Goal: Task Accomplishment & Management: Complete application form

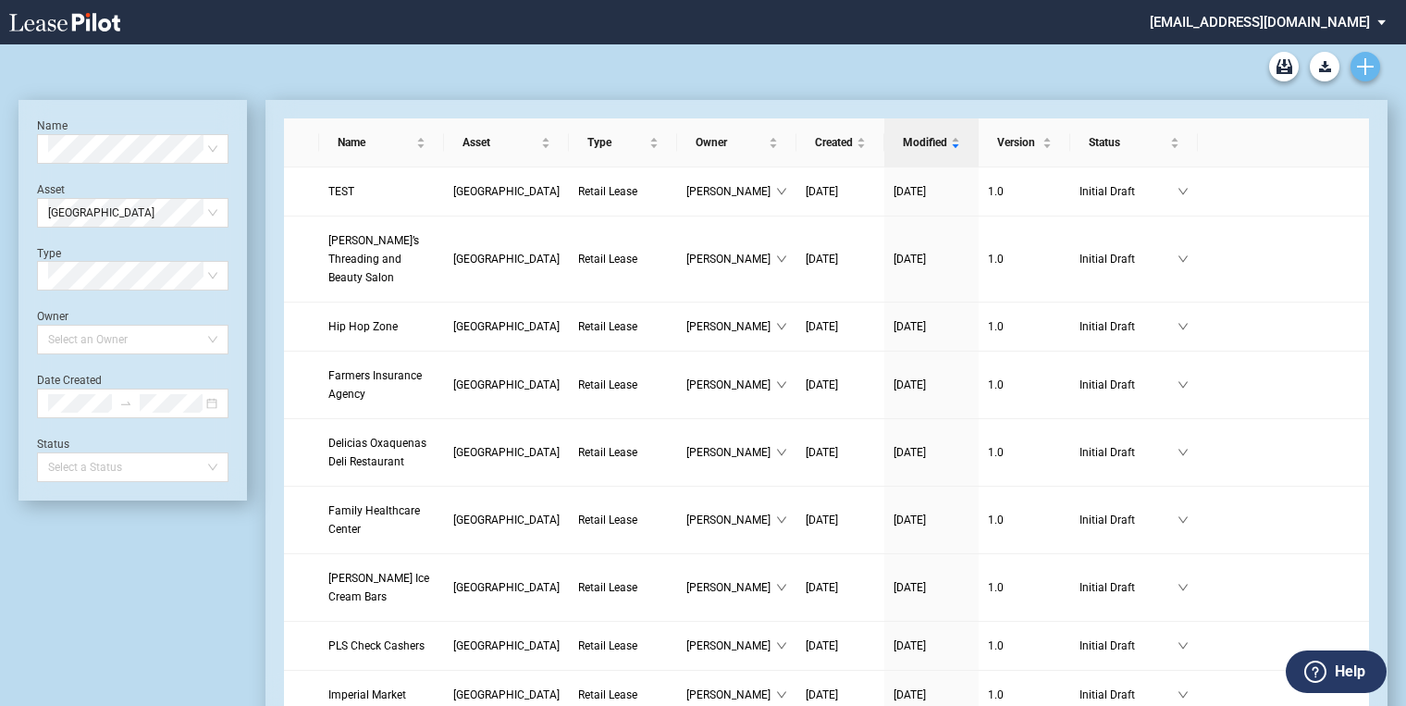
click at [1364, 74] on icon "Create new document" at bounding box center [1365, 66] width 17 height 17
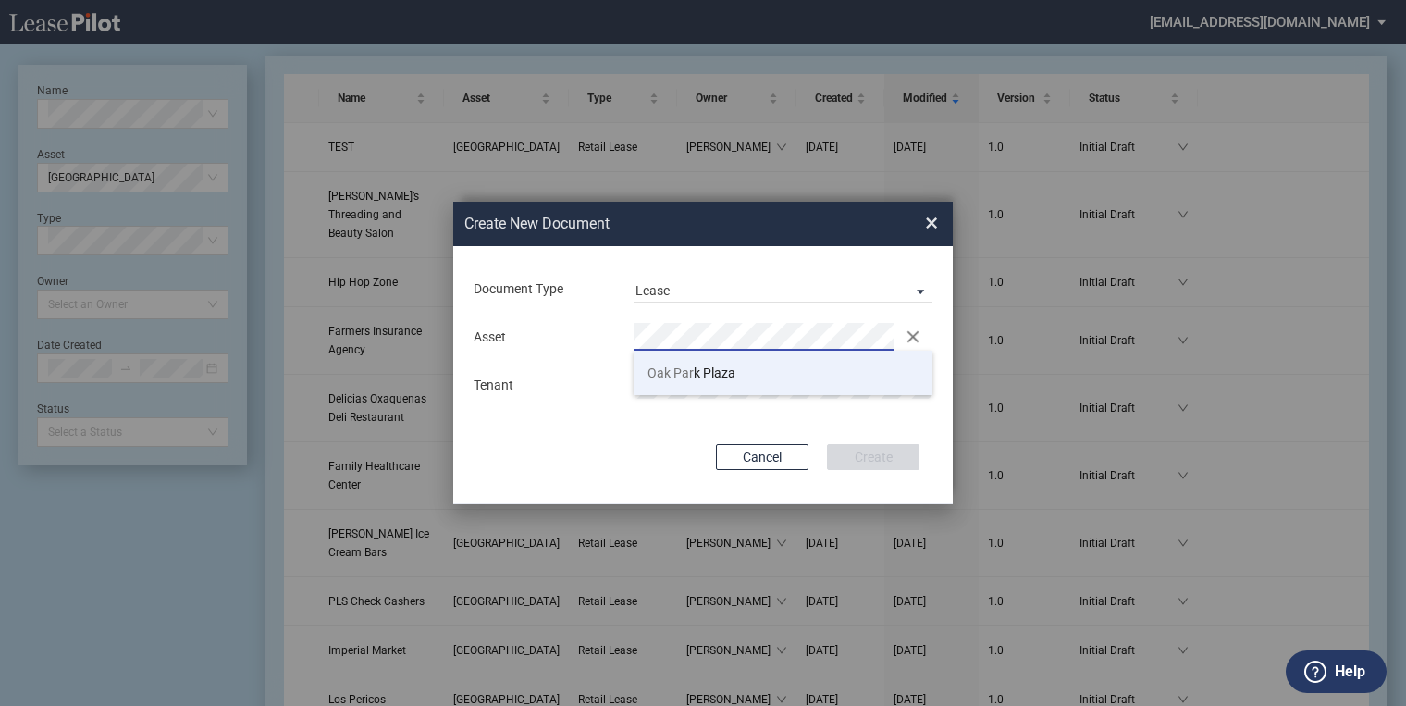
click at [739, 368] on li "[GEOGRAPHIC_DATA]" at bounding box center [783, 373] width 299 height 44
click at [690, 369] on md-input-container "Tenant" at bounding box center [703, 384] width 463 height 31
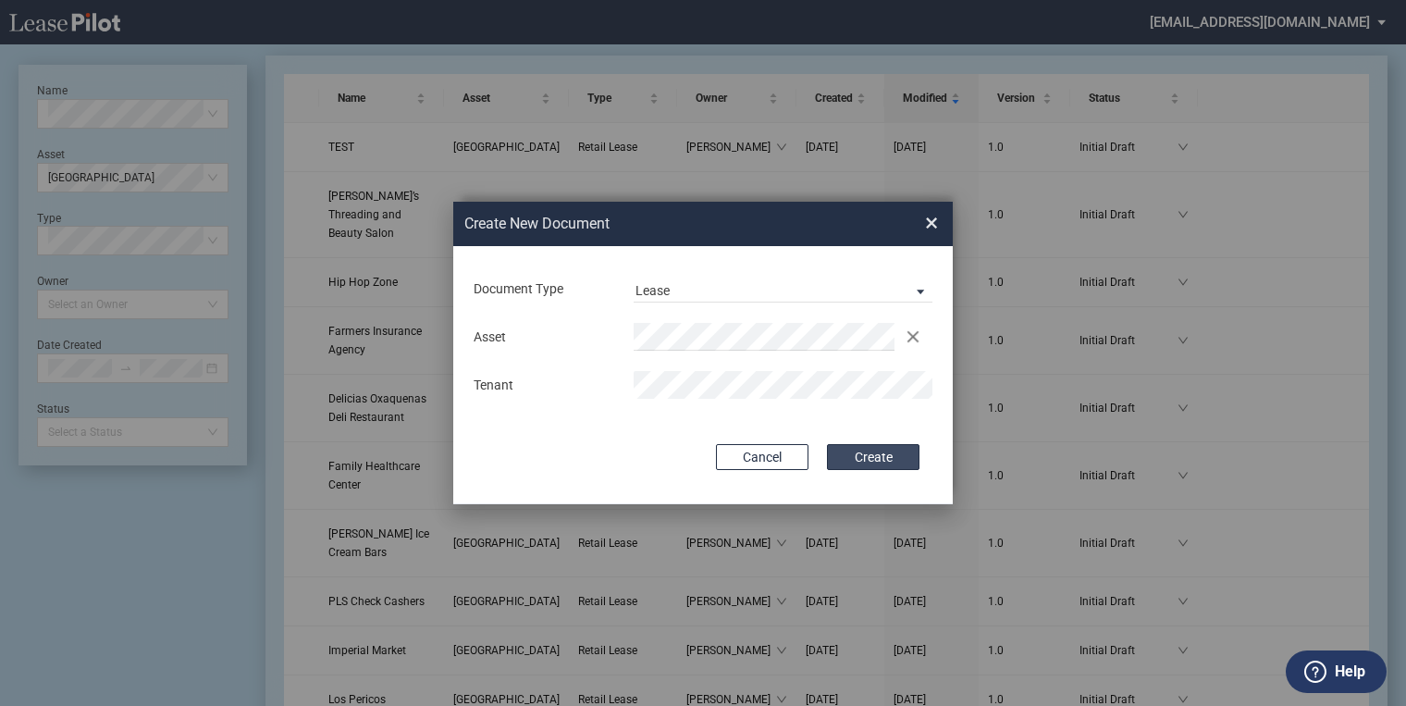
click at [860, 459] on button "Create" at bounding box center [873, 457] width 93 height 26
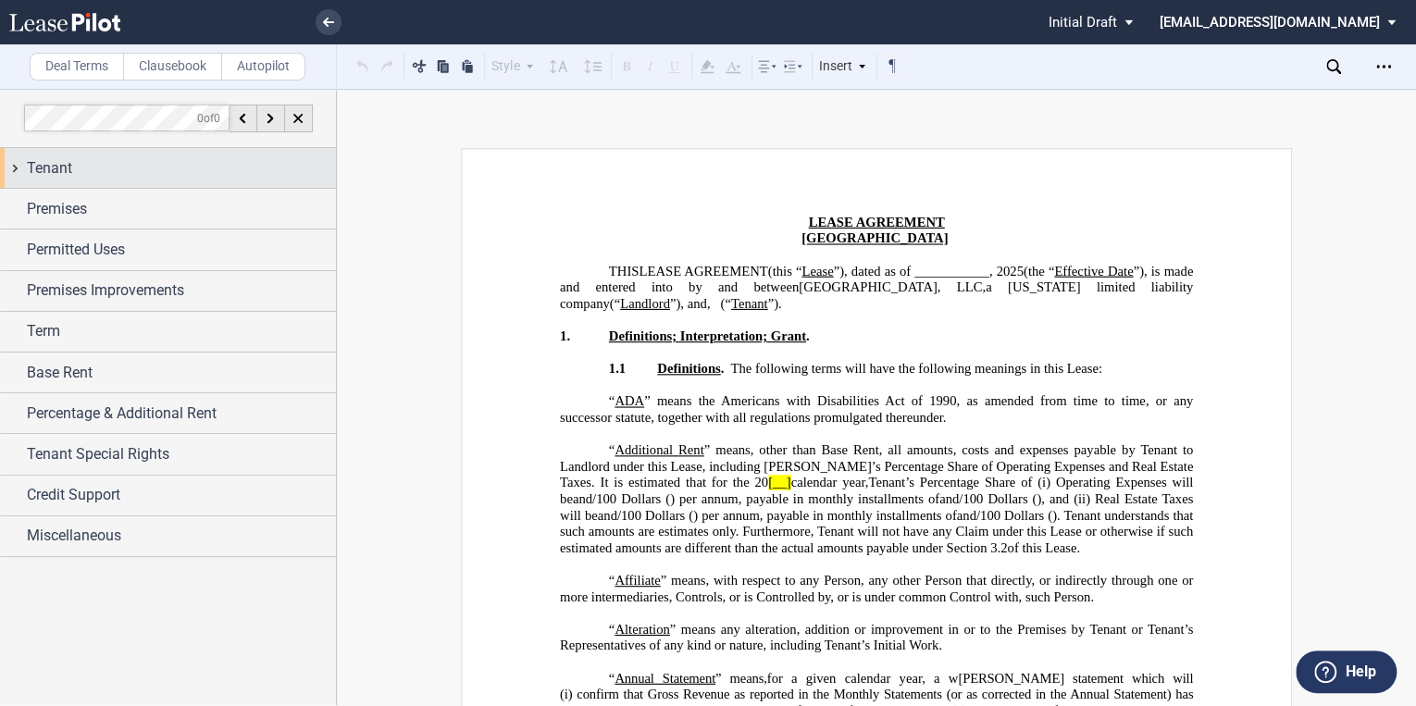
click at [58, 160] on span "Tenant" at bounding box center [49, 168] width 45 height 22
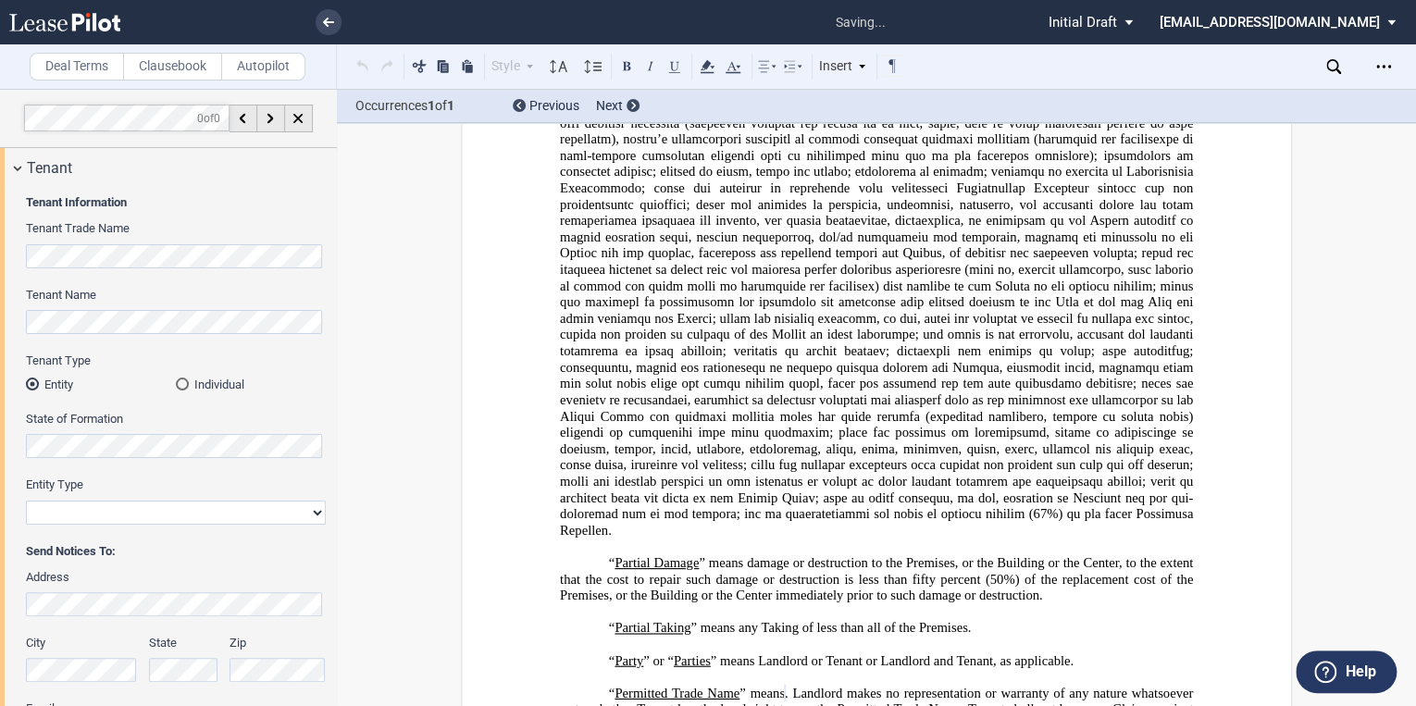
scroll to position [4297, 0]
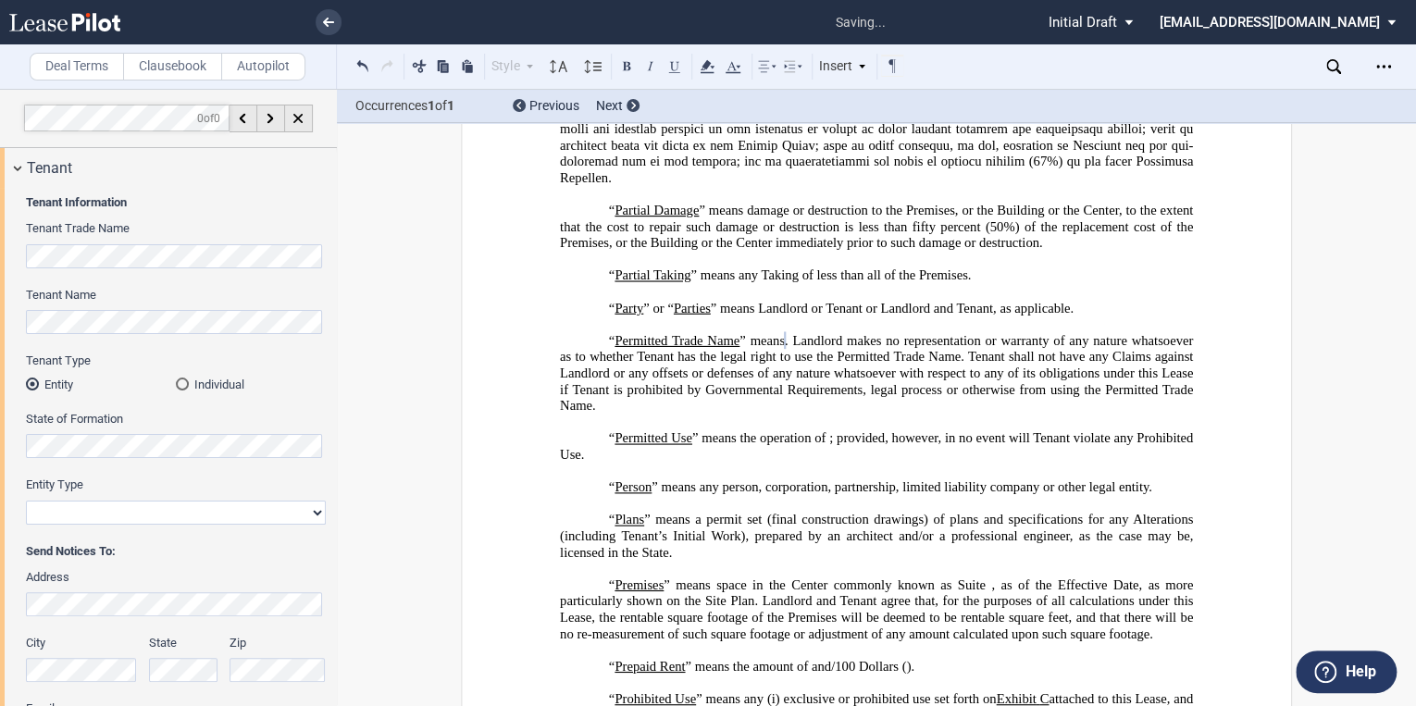
click at [143, 308] on div "Tenant Name" at bounding box center [176, 310] width 300 height 47
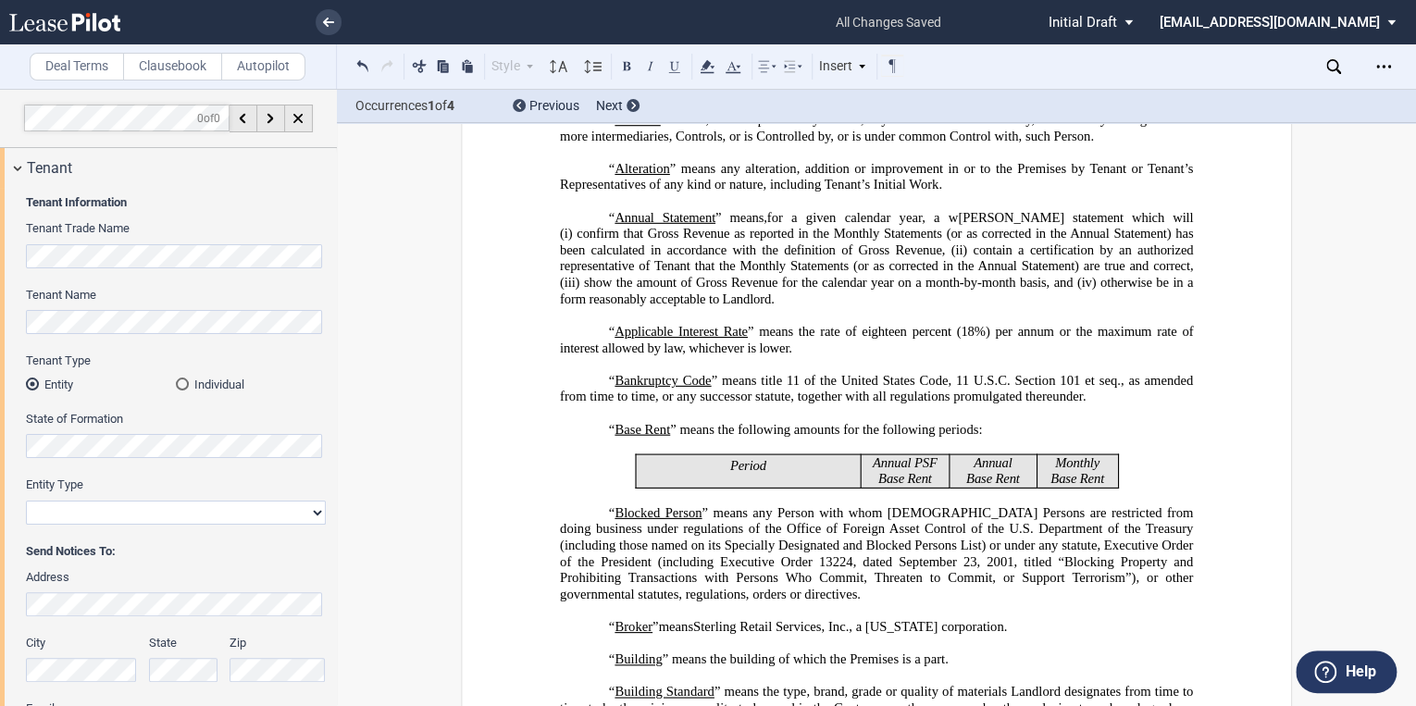
scroll to position [0, 0]
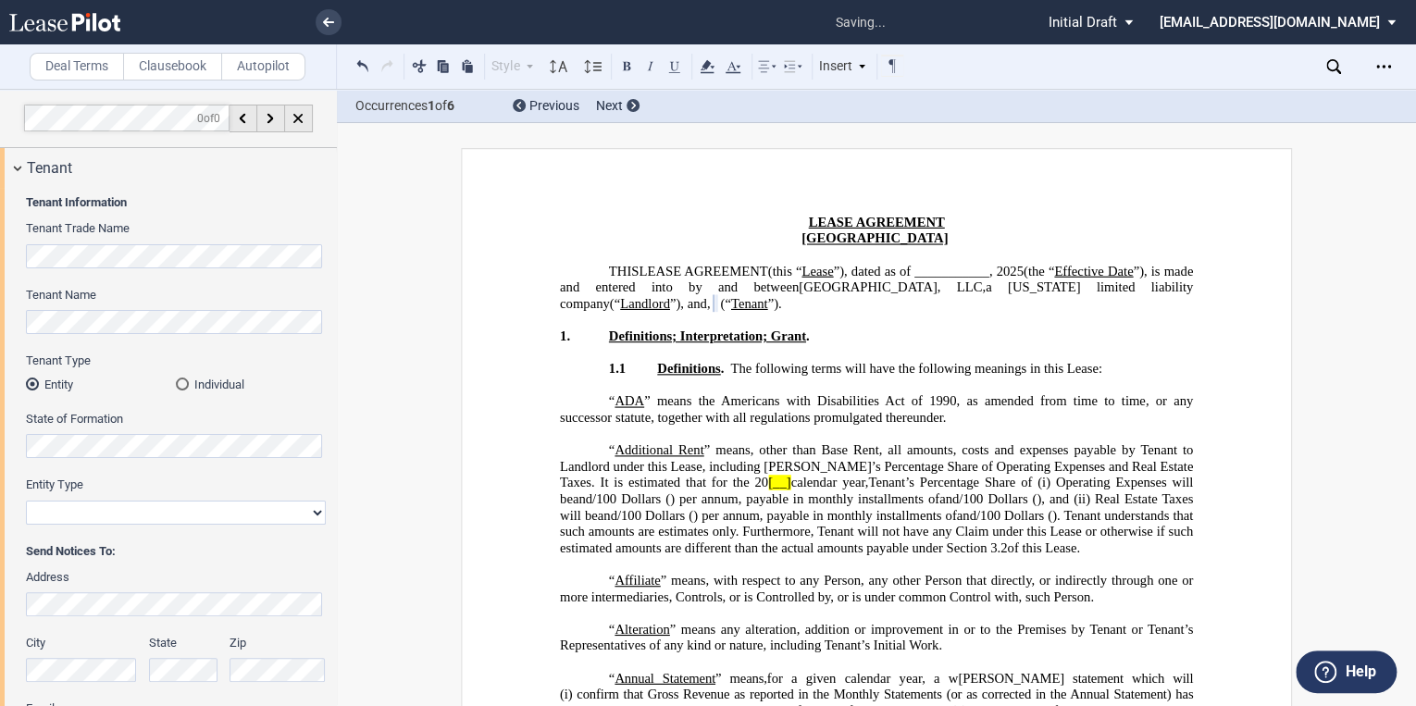
click at [133, 501] on select "Corporation Limited Liability Company General Partnership Limited Partnership O…" at bounding box center [176, 513] width 300 height 24
click at [26, 501] on select "Corporation Limited Liability Company General Partnership Limited Partnership O…" at bounding box center [176, 513] width 300 height 24
click at [189, 515] on select "Corporation Limited Liability Company General Partnership Limited Partnership O…" at bounding box center [176, 513] width 300 height 24
select select "limited liability company"
click at [26, 501] on select "Corporation Limited Liability Company General Partnership Limited Partnership O…" at bounding box center [176, 513] width 300 height 24
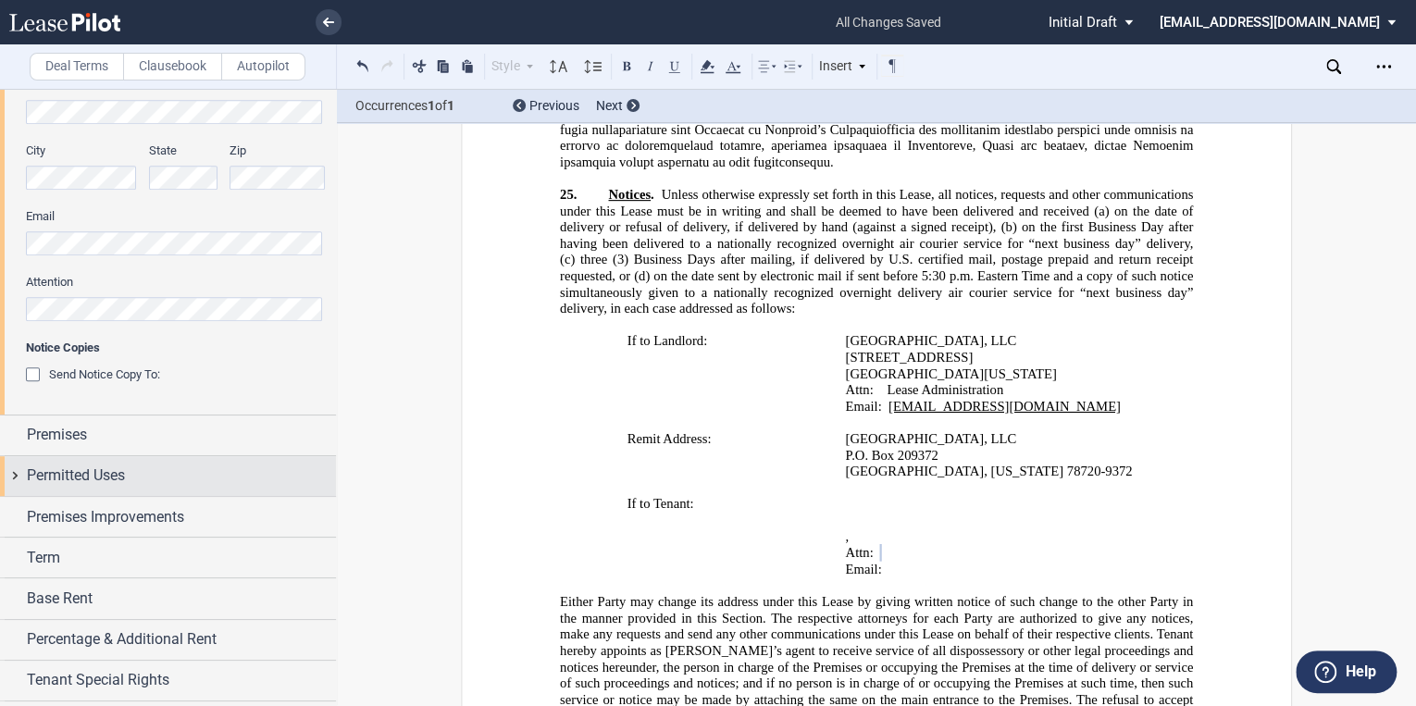
scroll to position [518, 0]
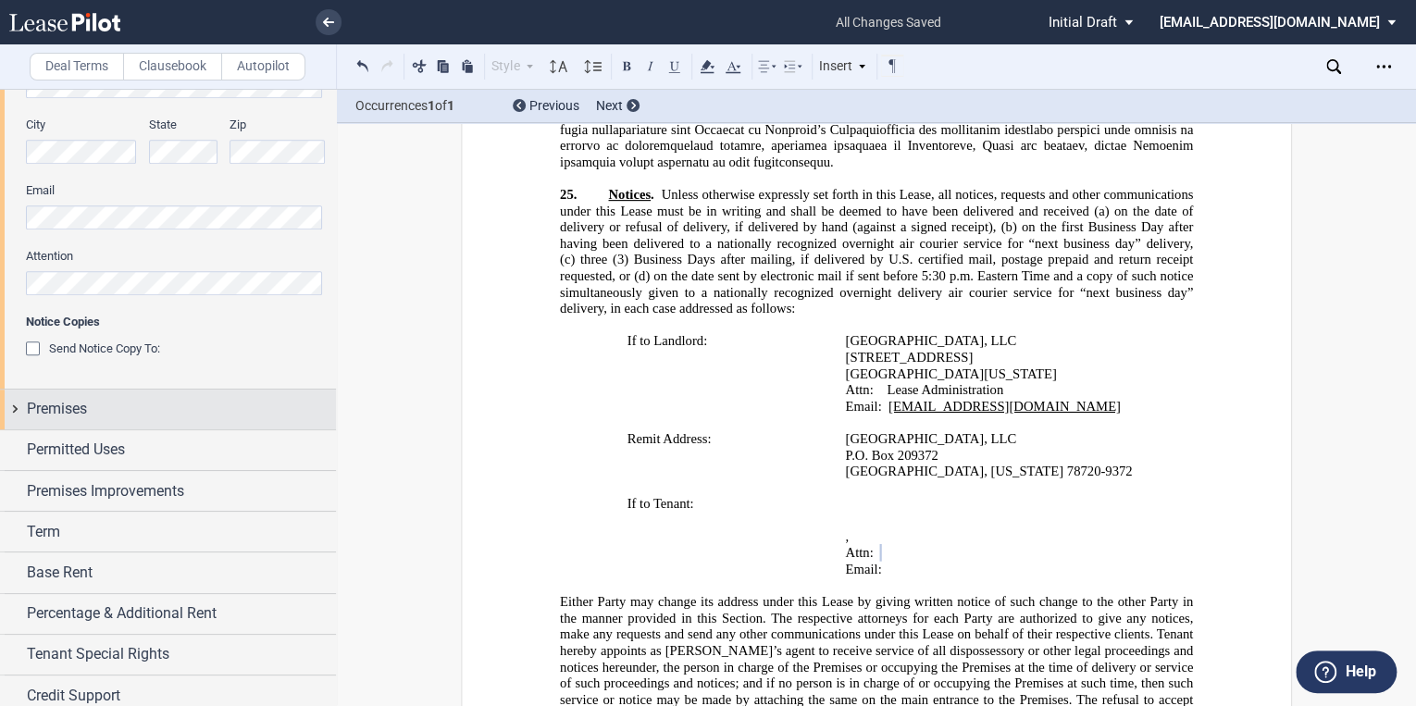
click at [93, 420] on div "Premises" at bounding box center [168, 410] width 336 height 40
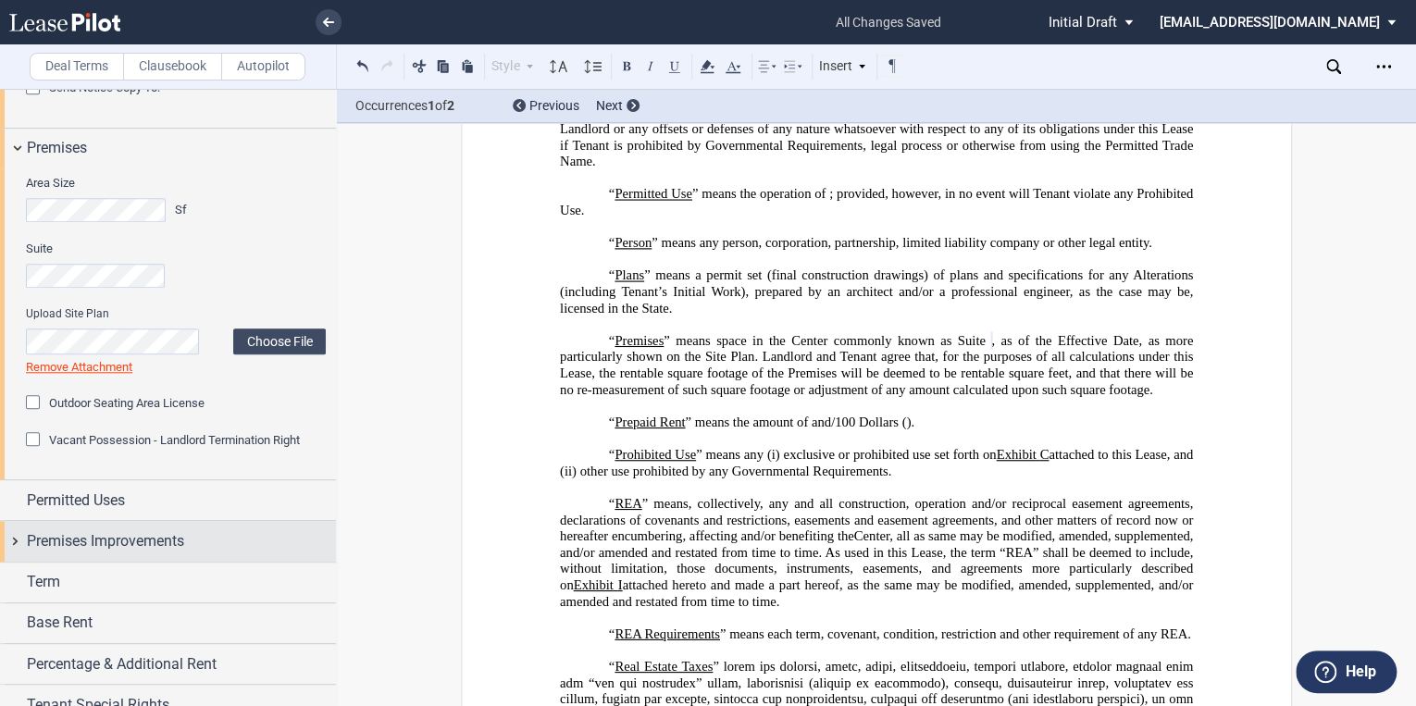
scroll to position [814, 0]
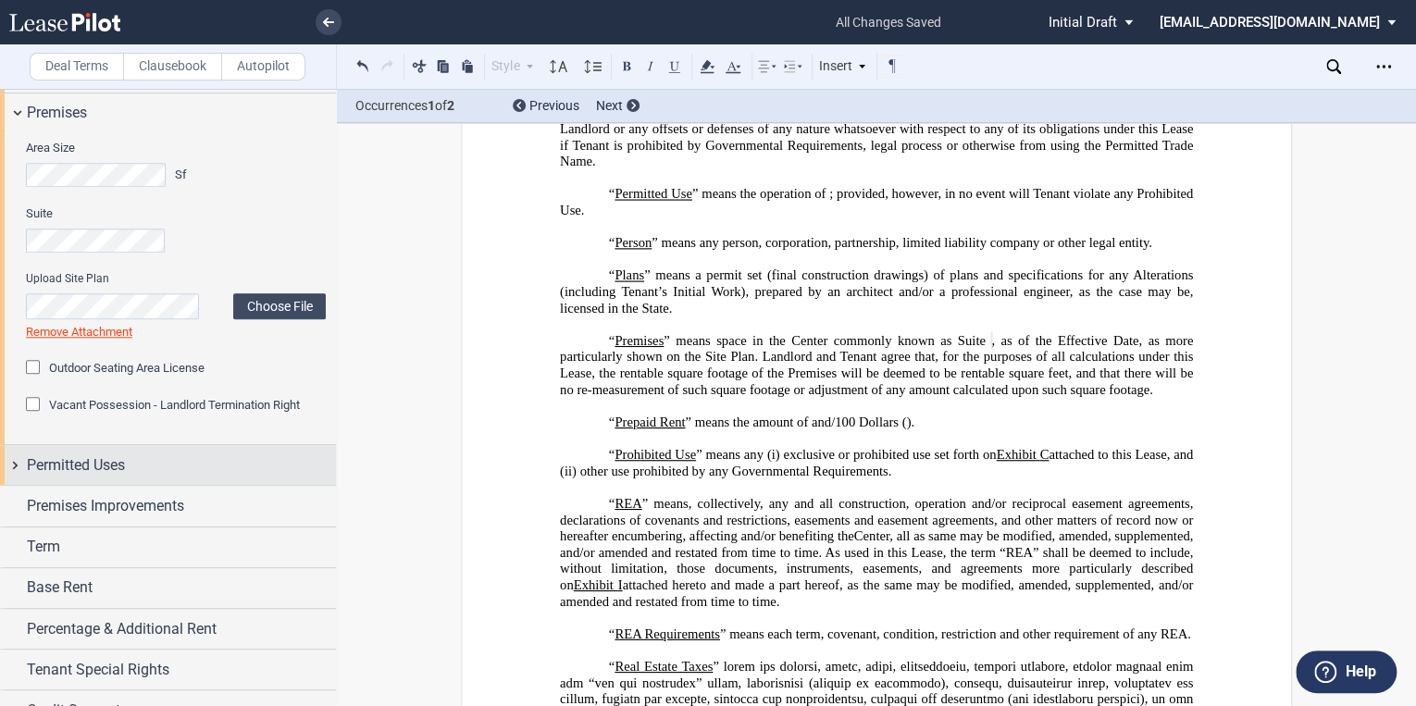
click at [103, 467] on span "Permitted Uses" at bounding box center [76, 465] width 98 height 22
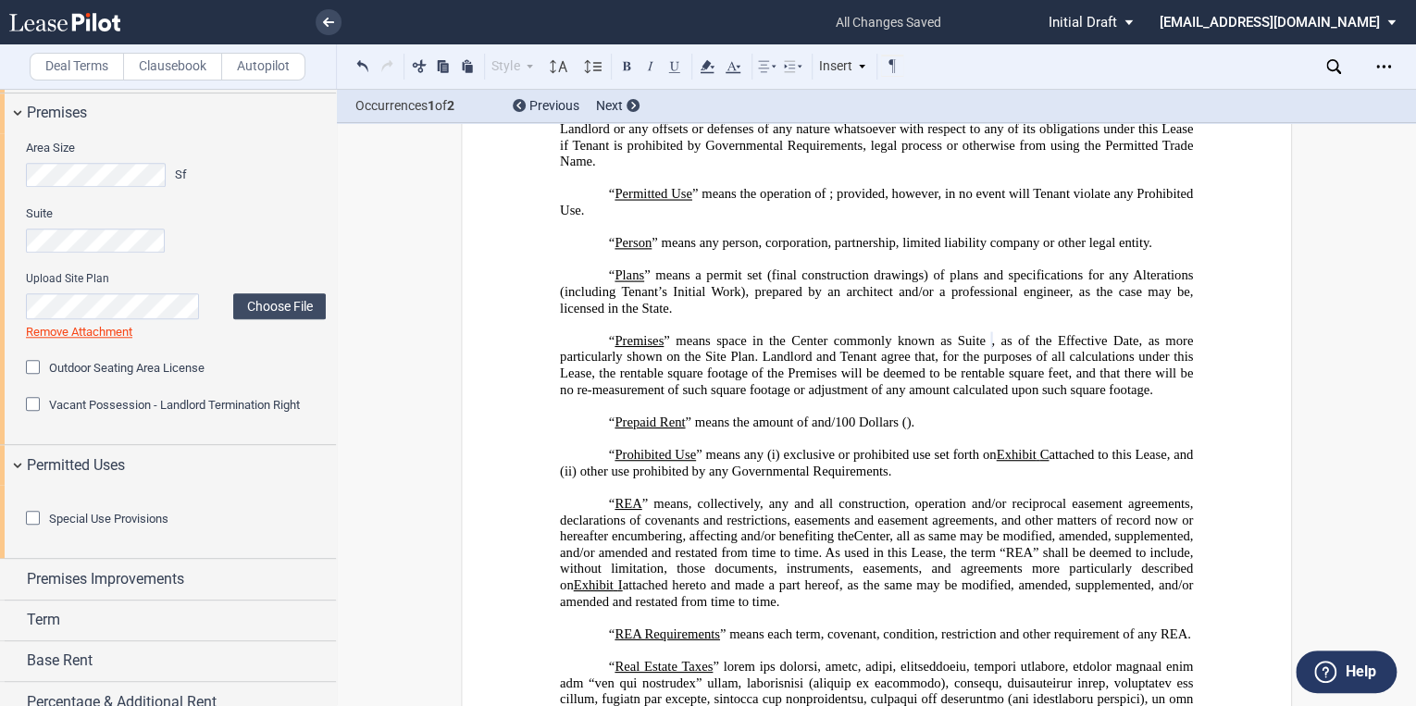
click at [160, 74] on label "Clausebook" at bounding box center [172, 67] width 99 height 28
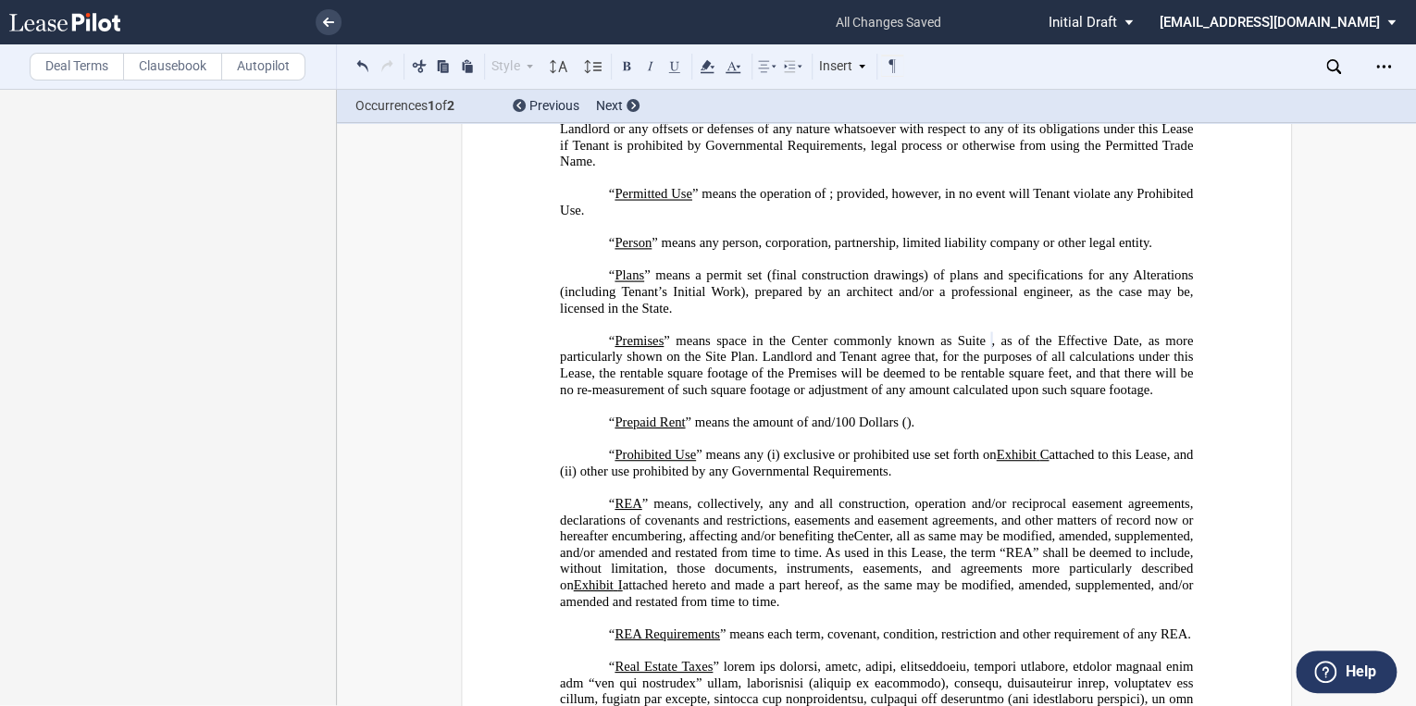
scroll to position [0, 0]
click at [79, 67] on label "Deal Terms" at bounding box center [77, 67] width 94 height 28
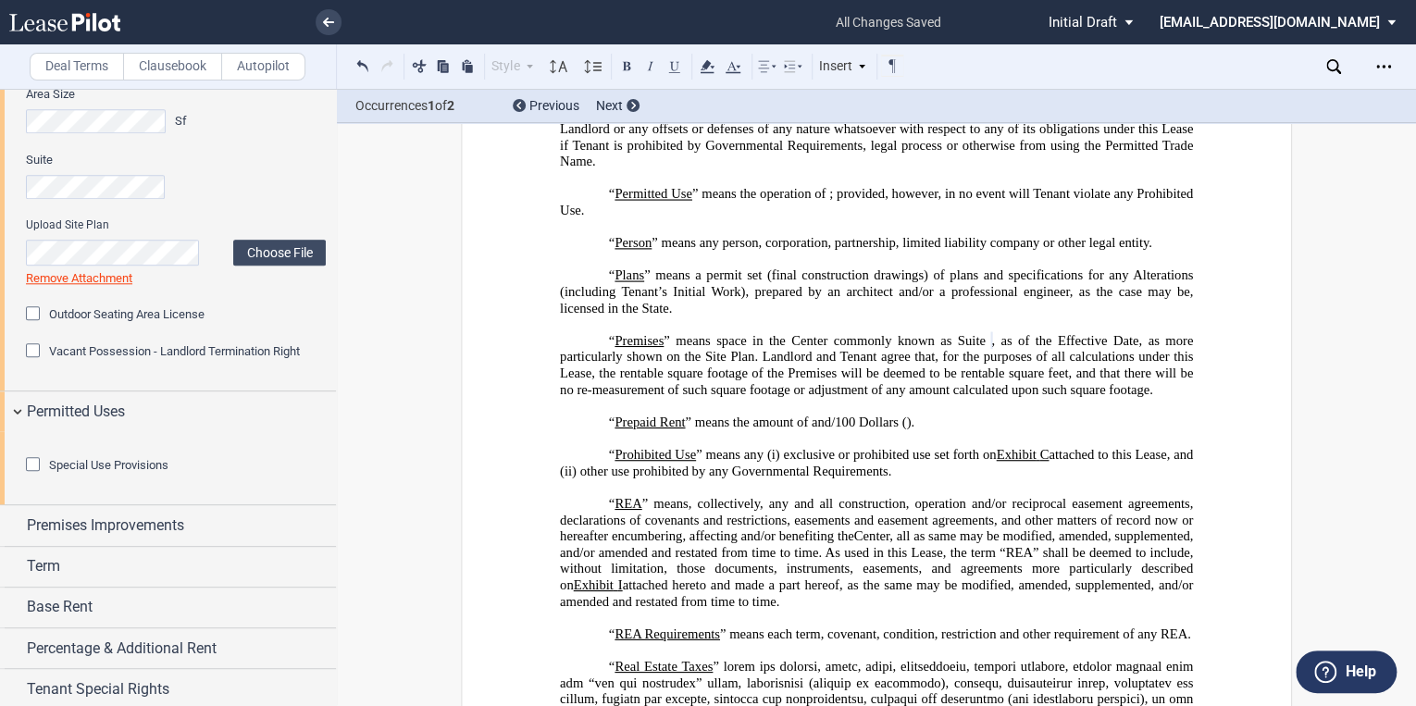
scroll to position [888, 0]
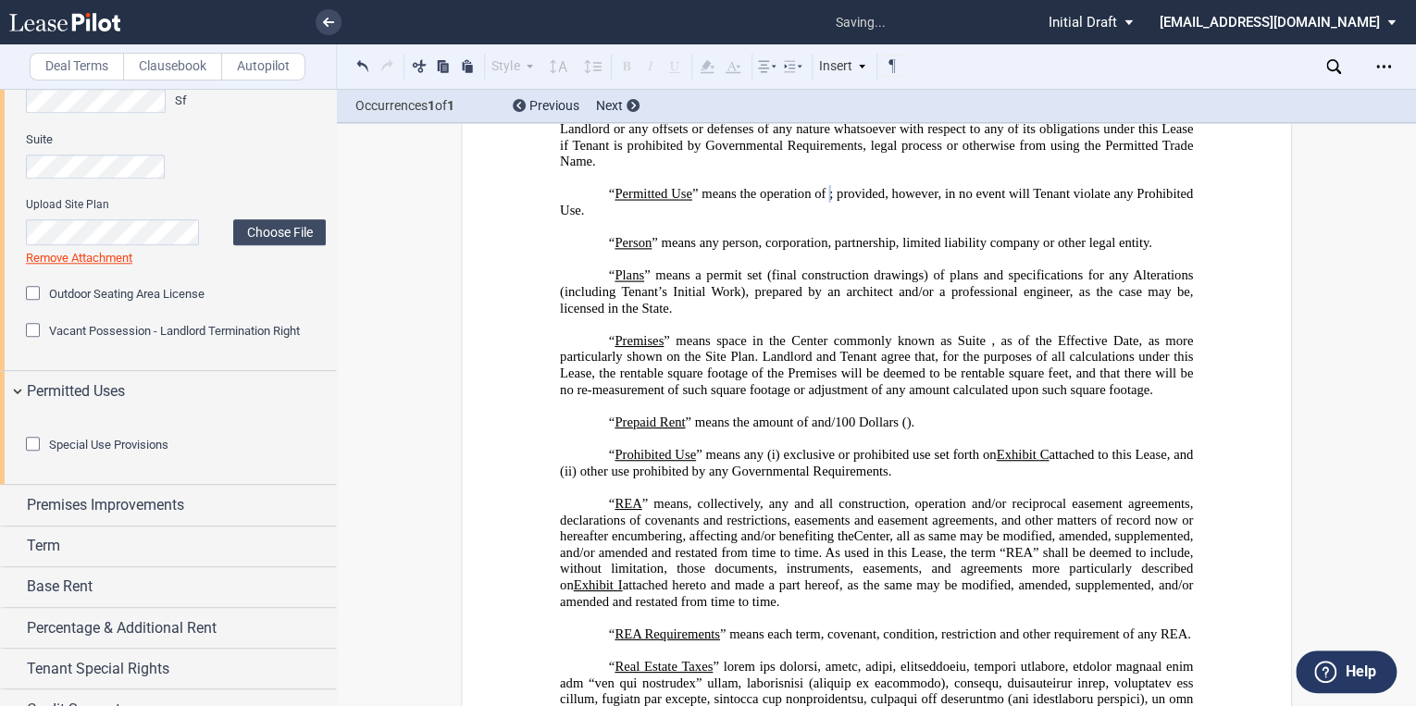
click at [6, 419] on div "Special Use Provisions Restaurant Usage Restaurant Usage" at bounding box center [168, 447] width 336 height 73
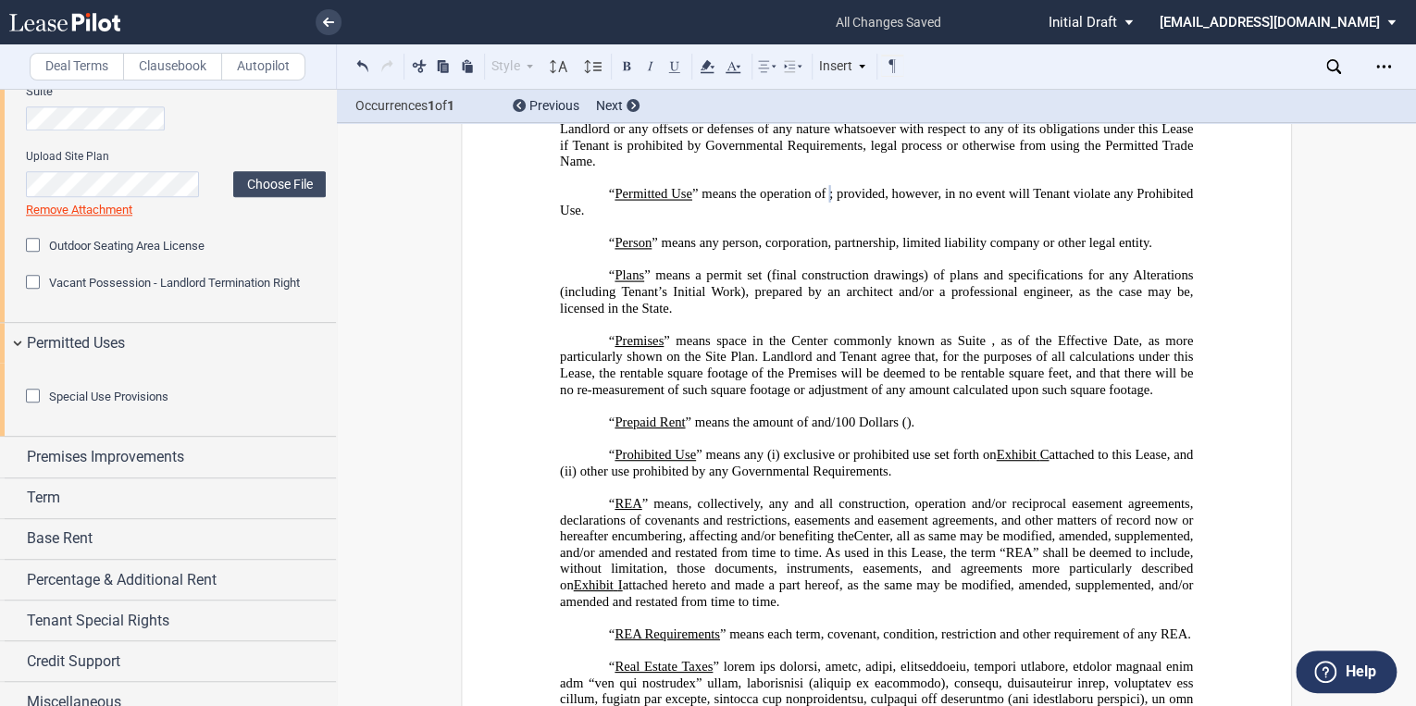
scroll to position [962, 0]
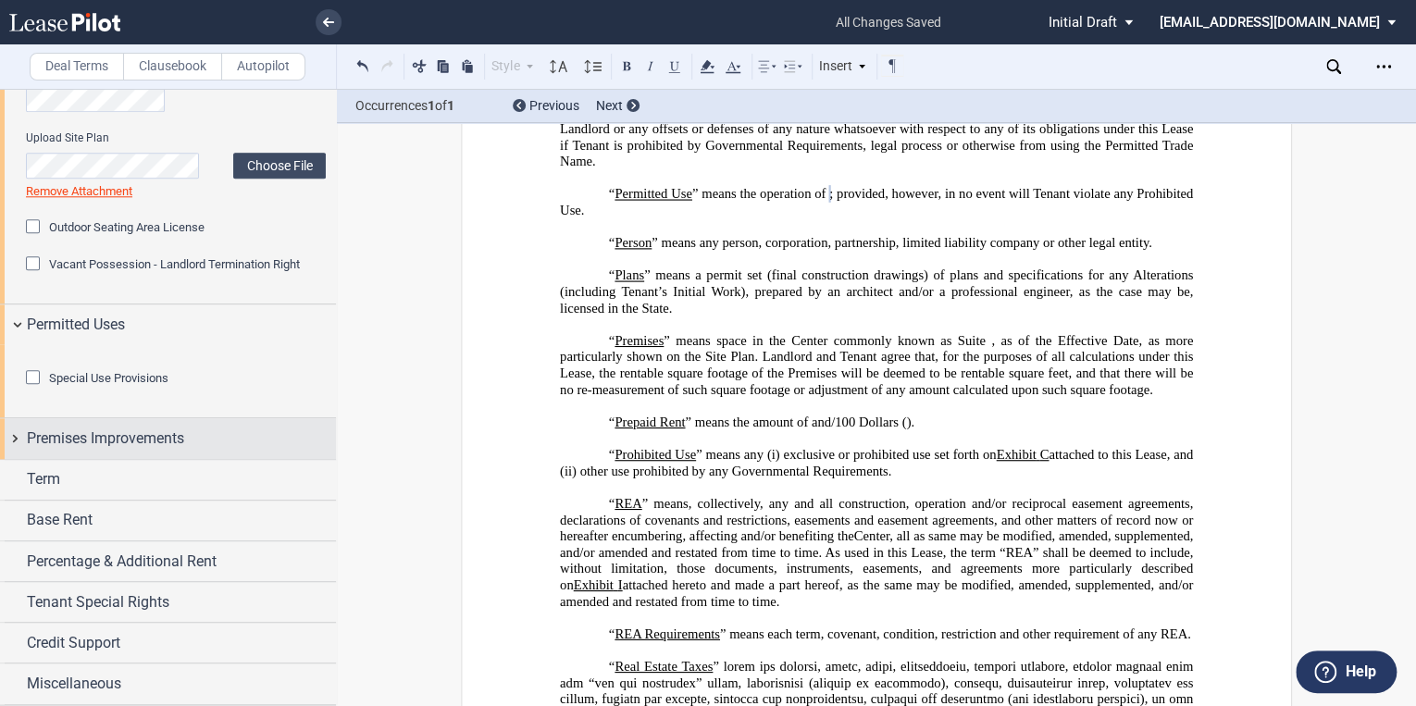
click at [172, 450] on span "Premises Improvements" at bounding box center [105, 438] width 157 height 22
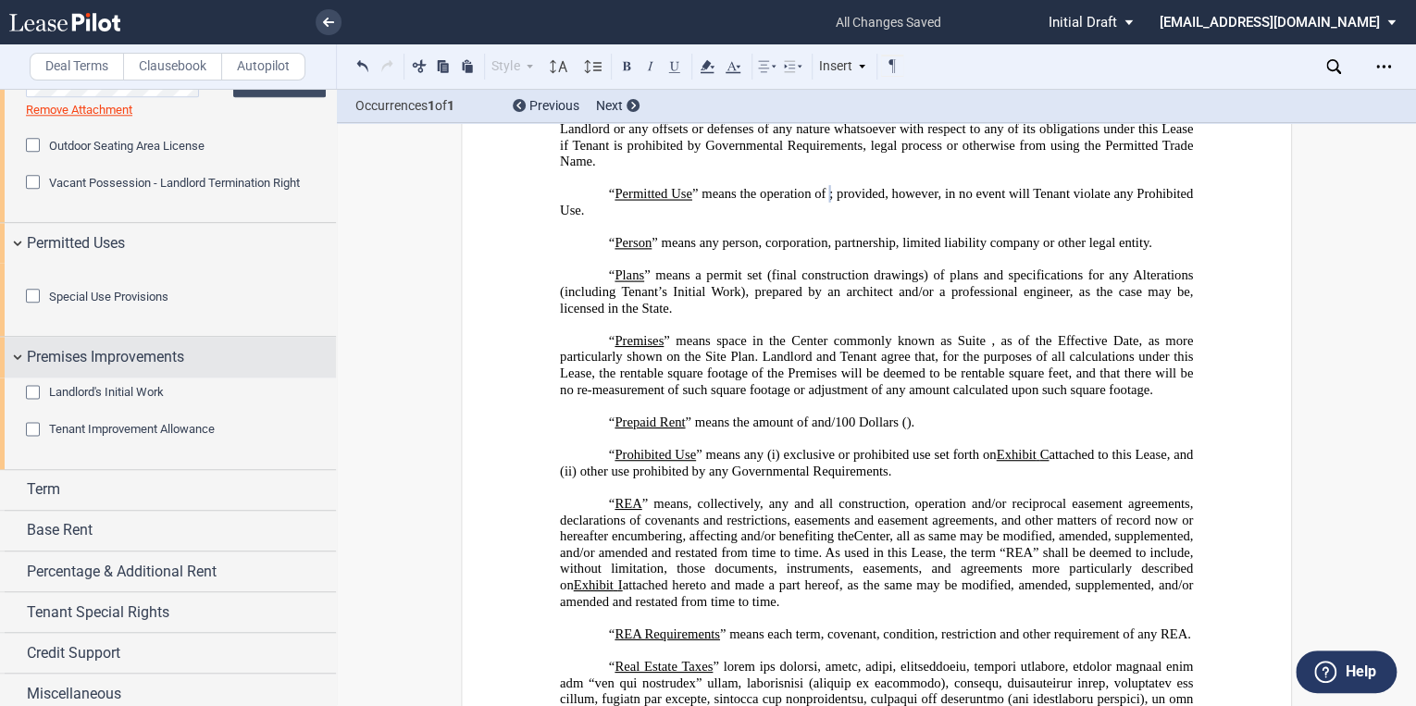
scroll to position [1110, 0]
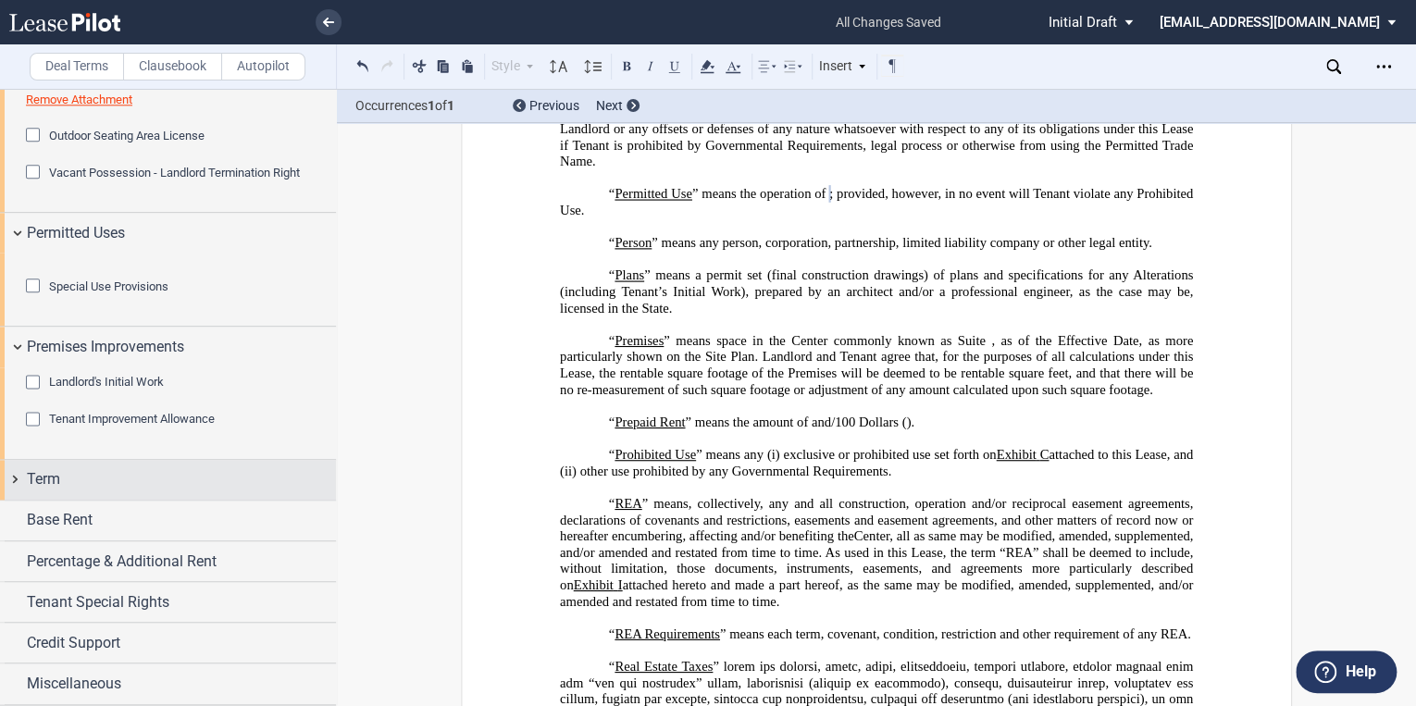
click at [90, 490] on div "Term" at bounding box center [181, 479] width 309 height 22
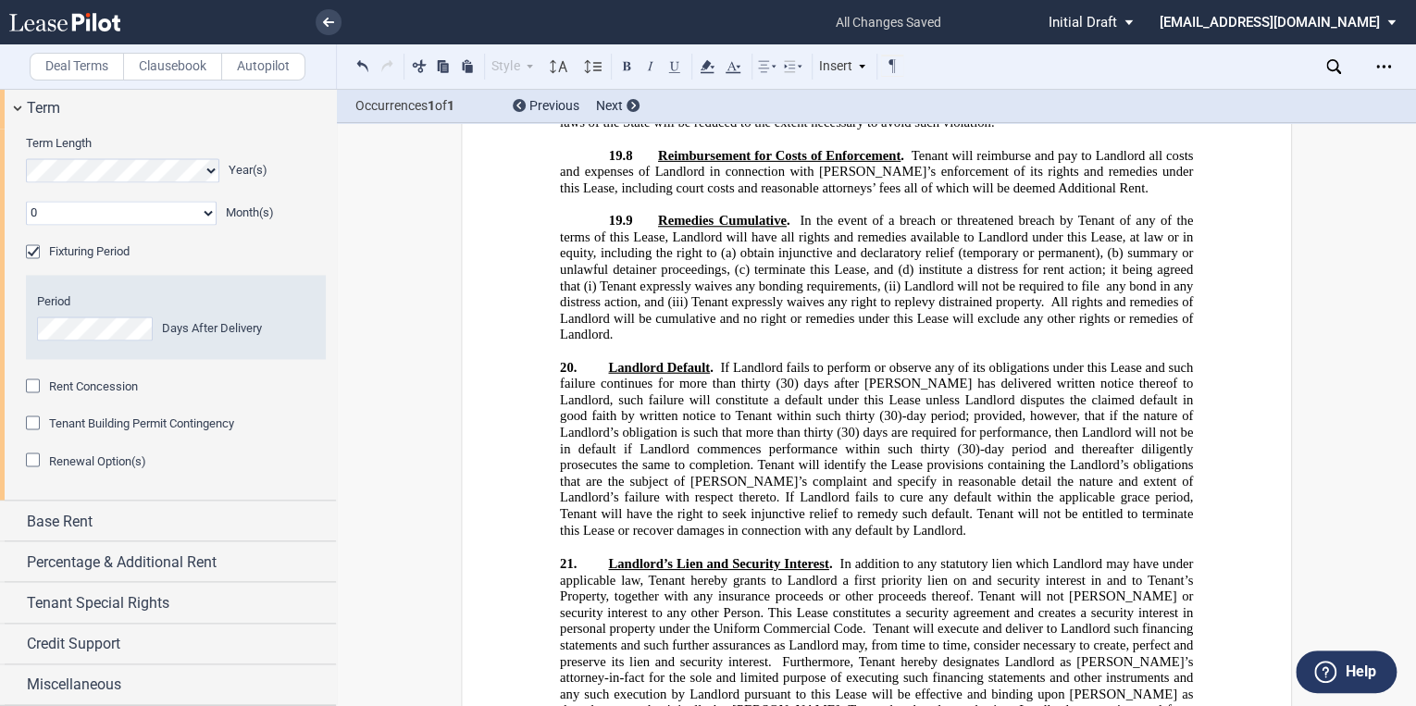
scroll to position [1517, 0]
click at [93, 520] on div "Base Rent" at bounding box center [181, 521] width 309 height 22
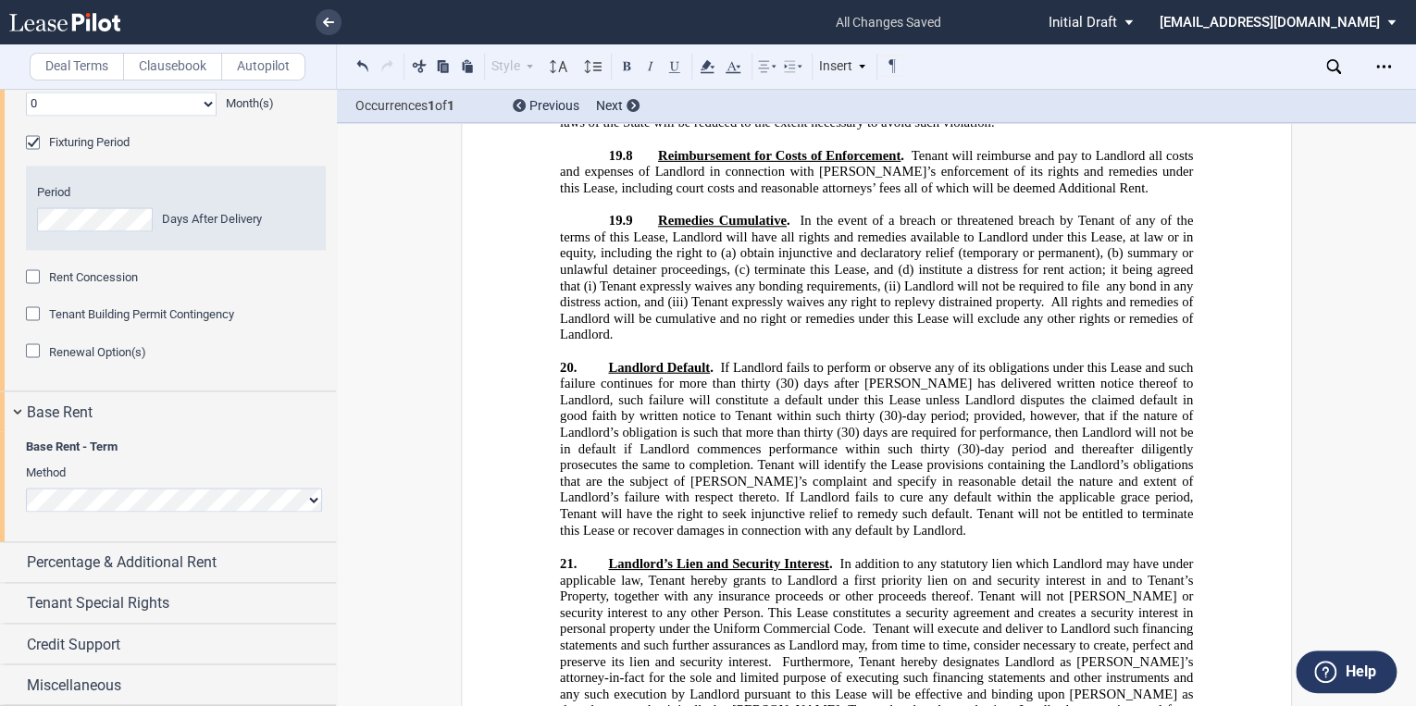
scroll to position [1627, 0]
click at [218, 560] on div "Percentage & Additional Rent" at bounding box center [181, 561] width 309 height 22
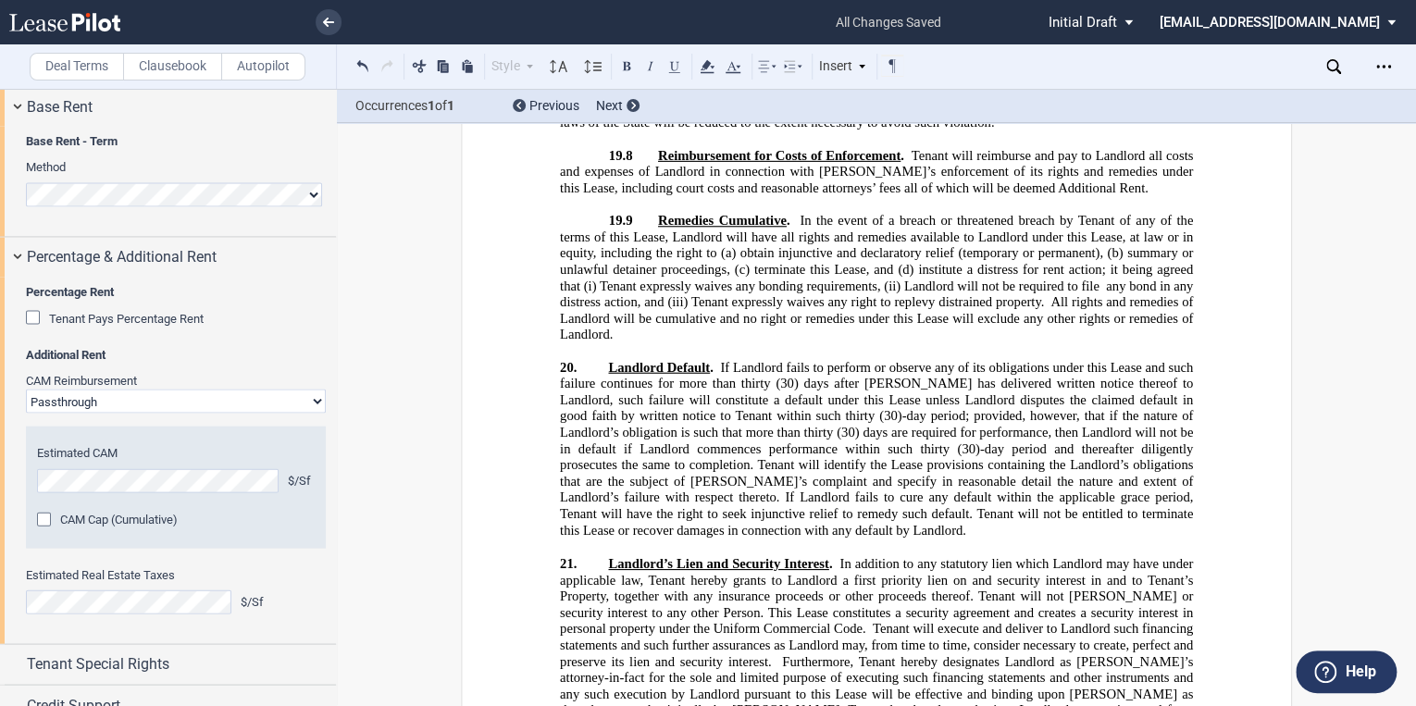
scroll to position [1845, 0]
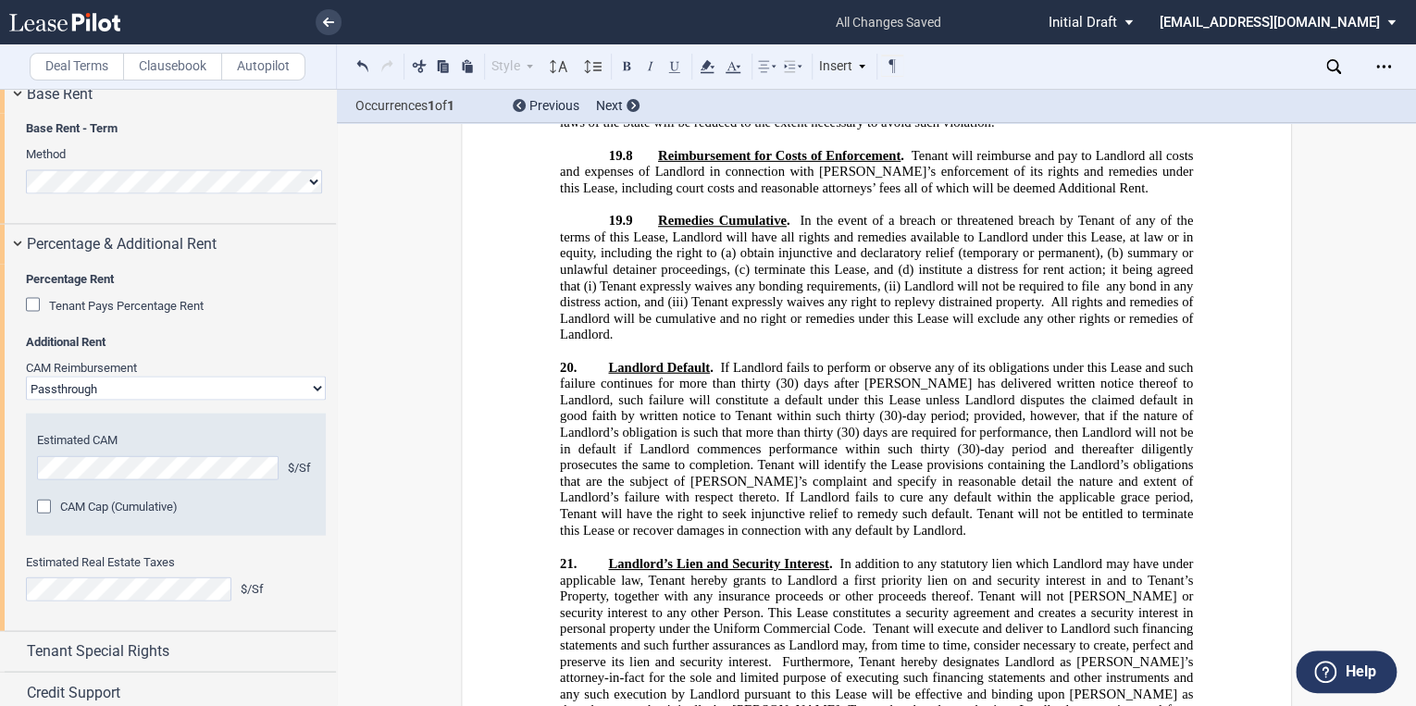
click at [37, 315] on div "Tenant Pays Percentage Rent" at bounding box center [35, 306] width 19 height 19
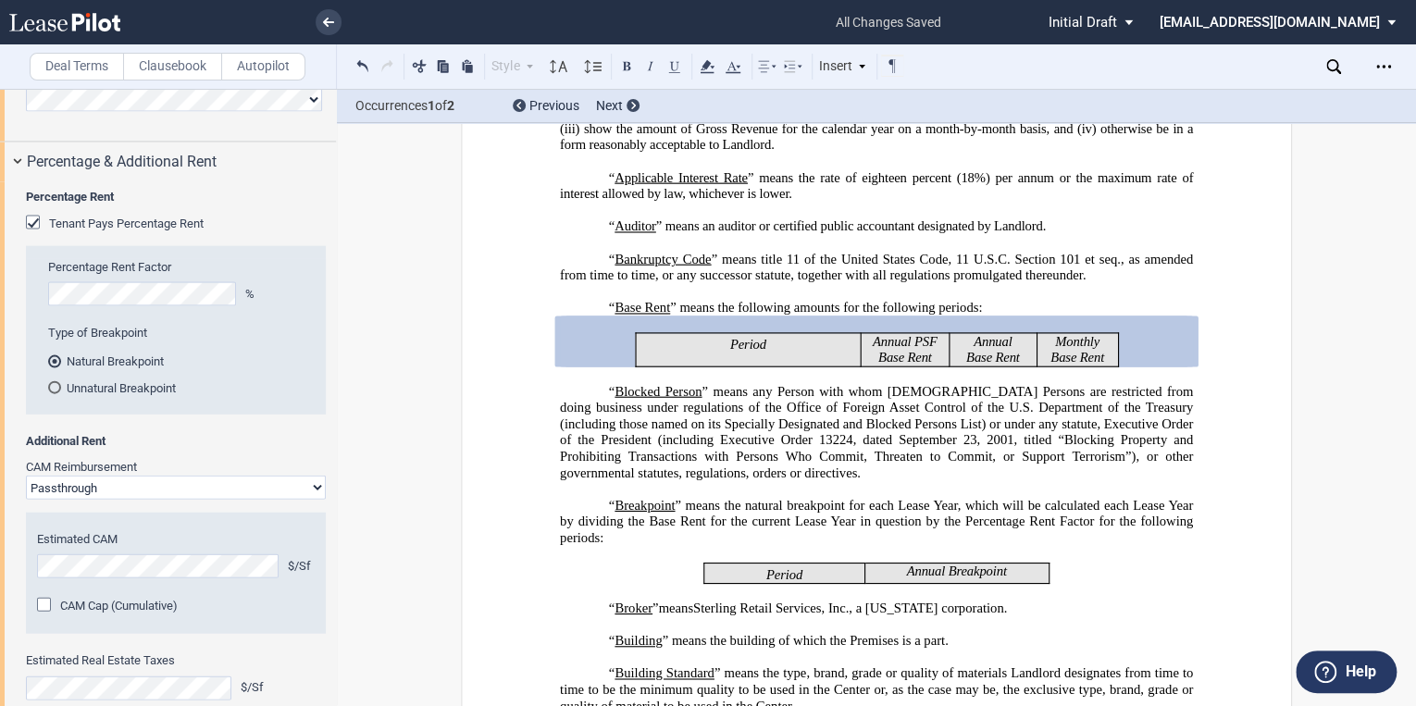
scroll to position [1952, 0]
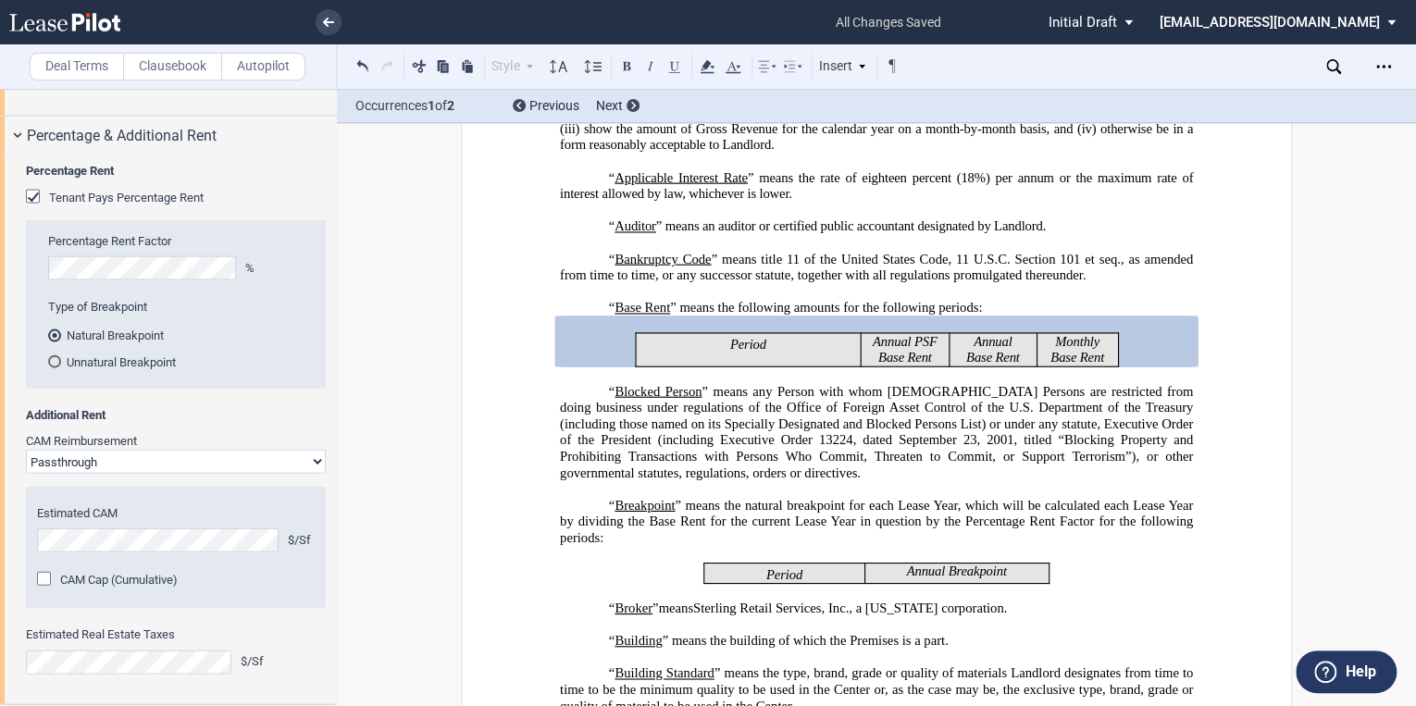
click at [37, 208] on div "Tenant Pays Percentage Rent" at bounding box center [35, 199] width 19 height 19
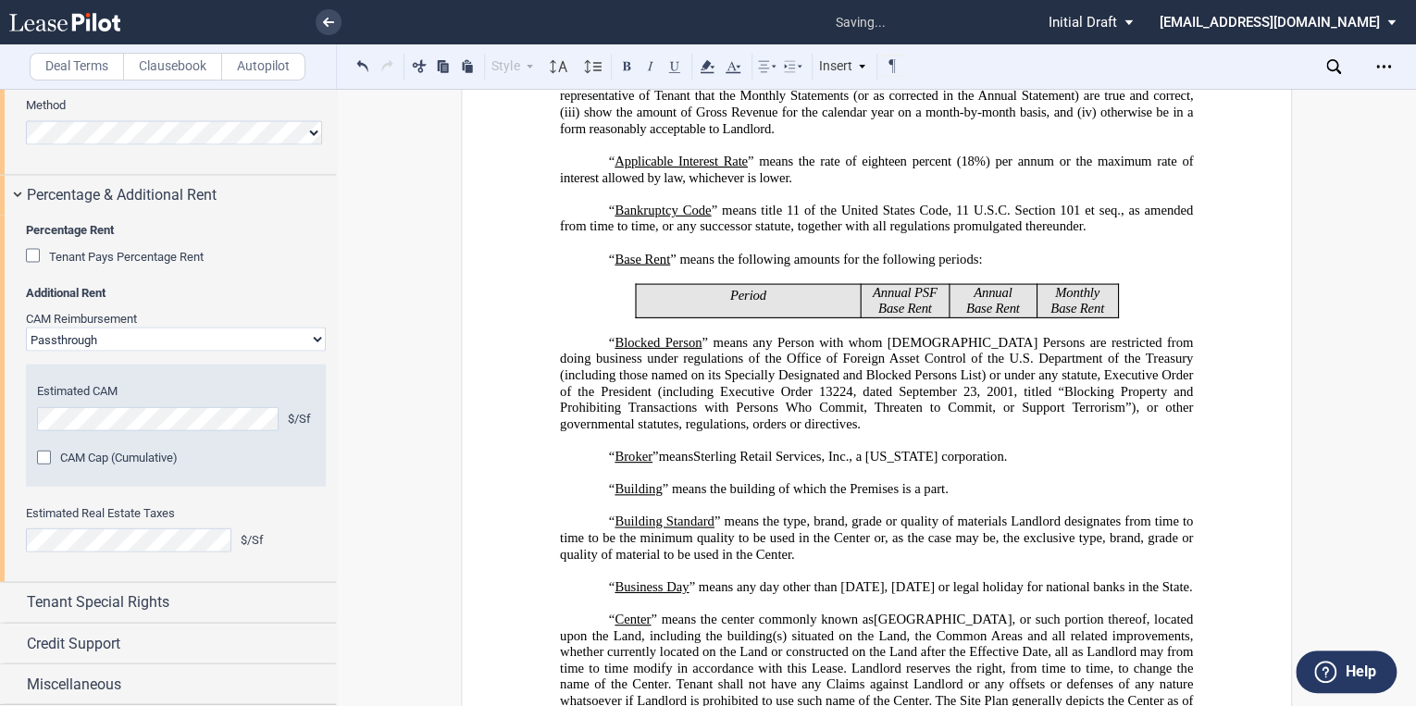
click at [279, 352] on select "Passthrough Fixed" at bounding box center [176, 340] width 300 height 24
click at [309, 352] on select "Passthrough Fixed" at bounding box center [176, 340] width 300 height 24
click at [26, 352] on select "Passthrough Fixed" at bounding box center [176, 340] width 300 height 24
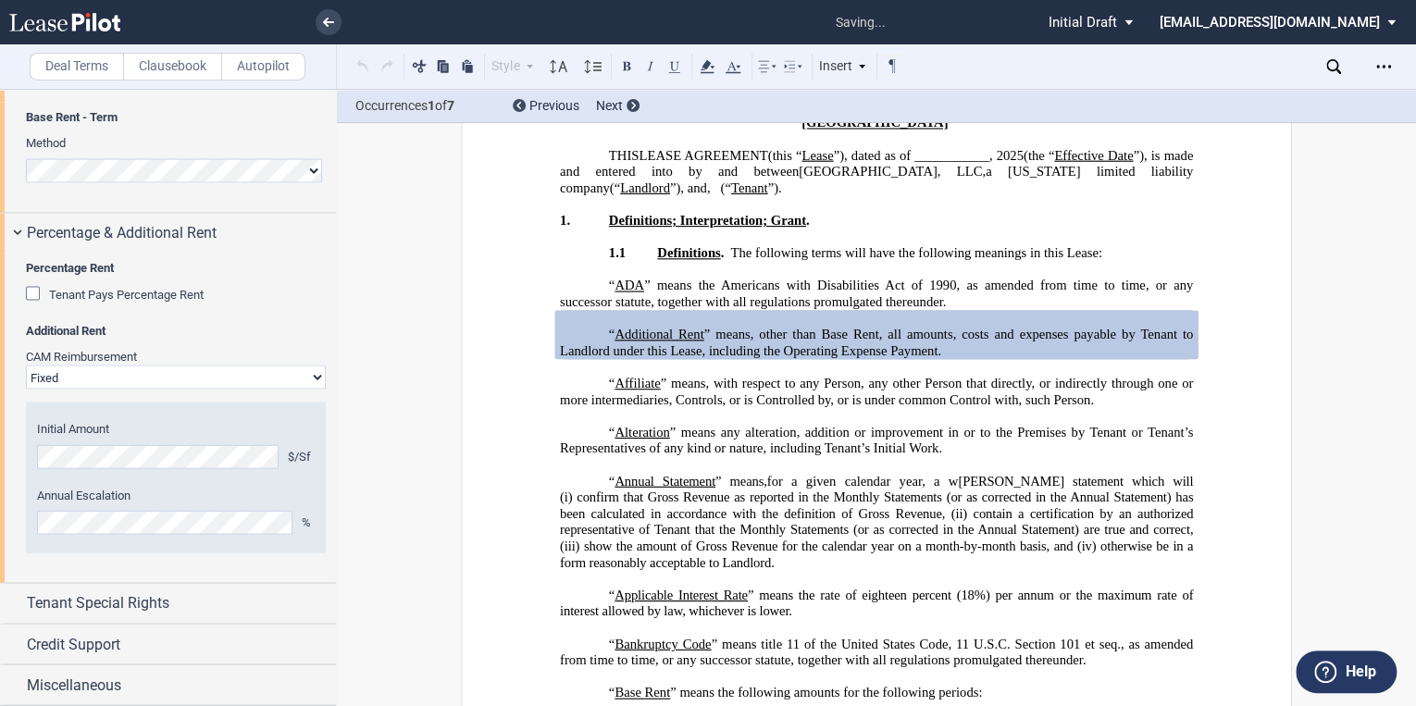
scroll to position [109, 0]
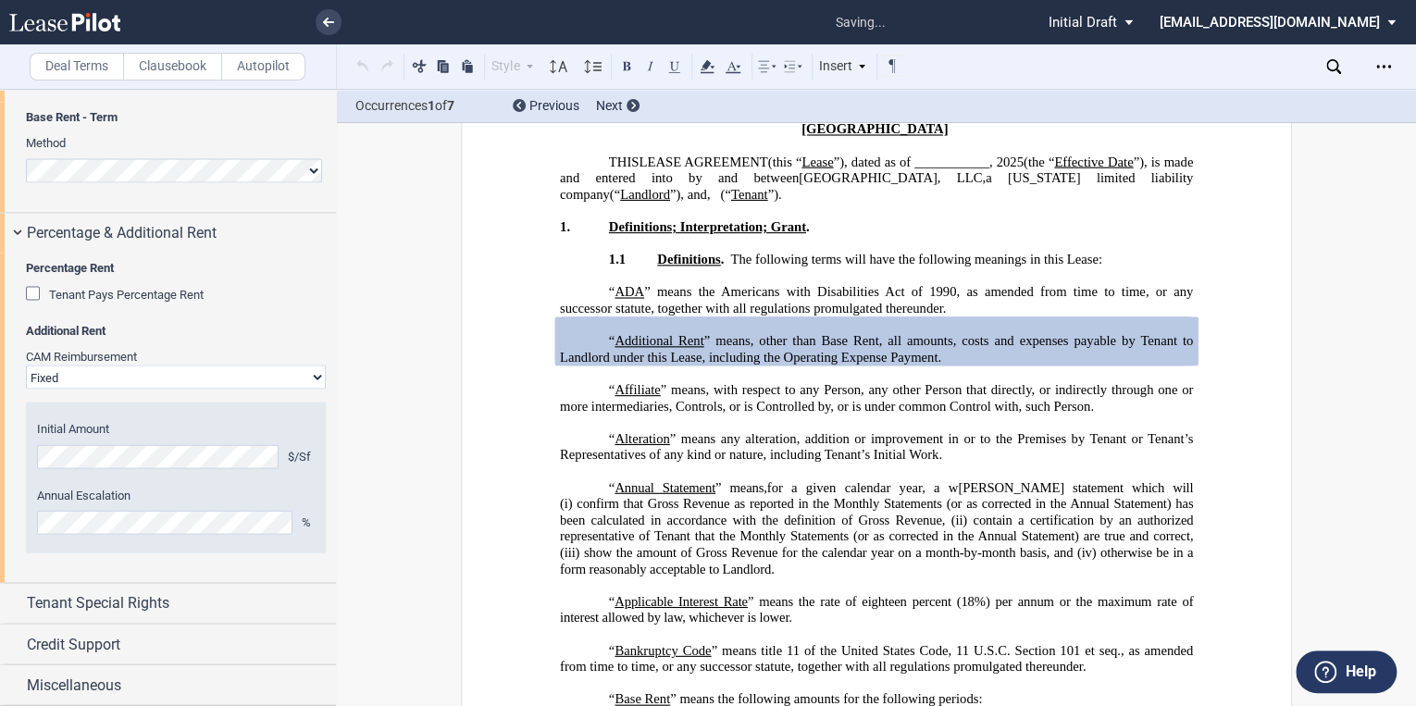
click at [313, 381] on select "Passthrough Fixed" at bounding box center [176, 377] width 300 height 24
select select "passthrough"
click at [26, 369] on select "Passthrough Fixed" at bounding box center [176, 377] width 300 height 24
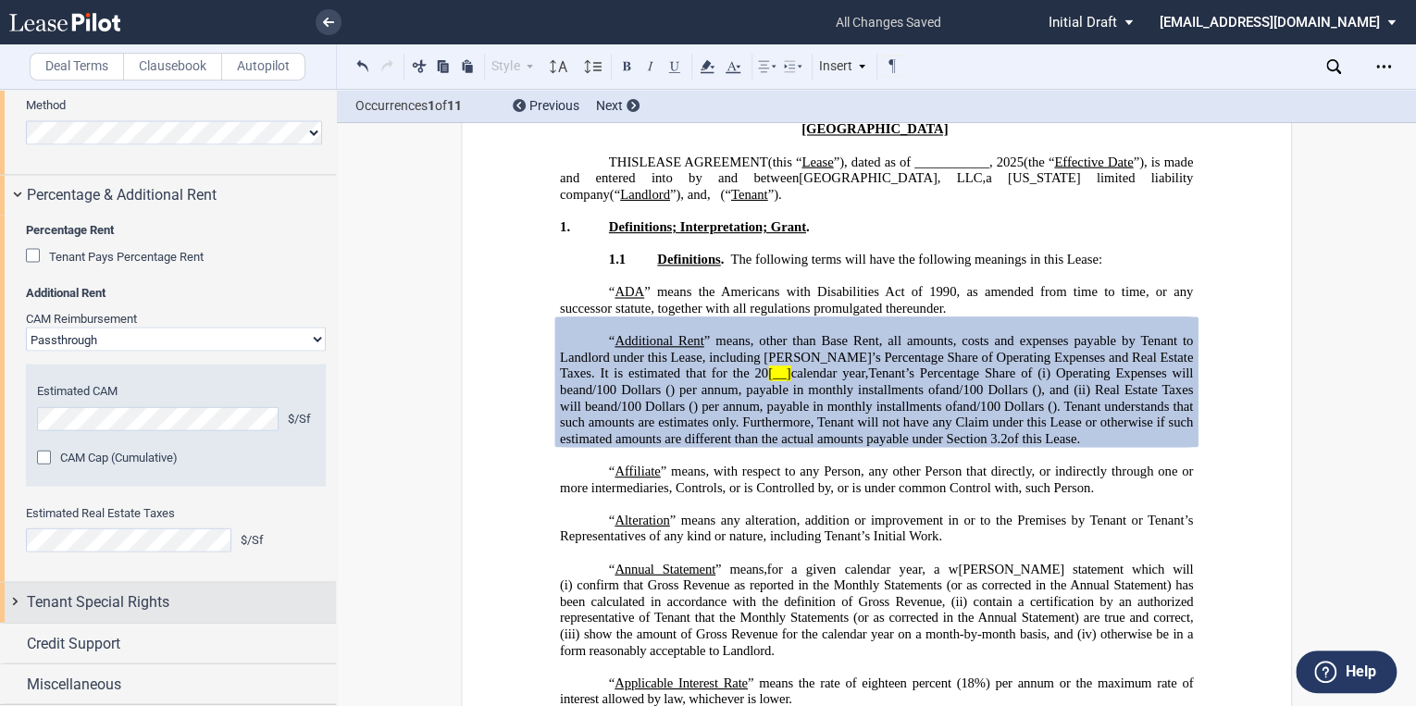
click at [130, 613] on span "Tenant Special Rights" at bounding box center [98, 602] width 142 height 22
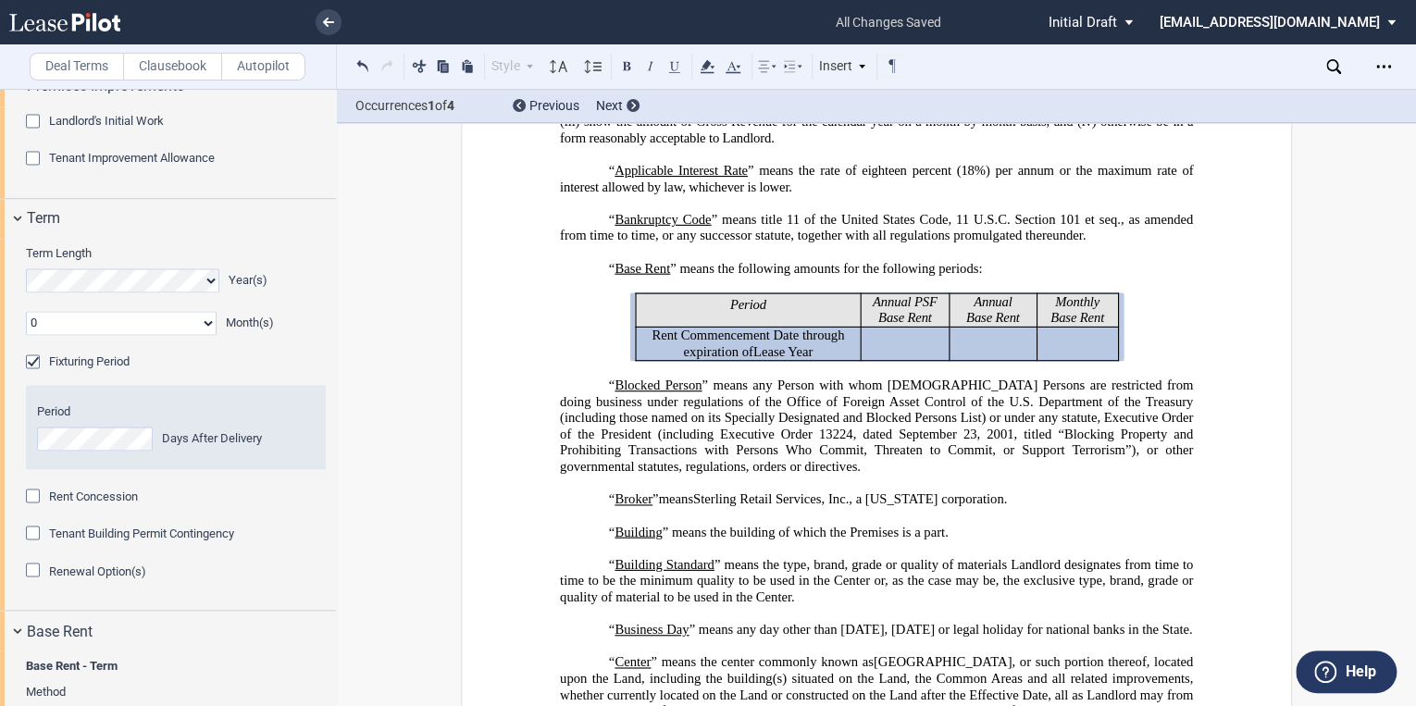
scroll to position [1332, 0]
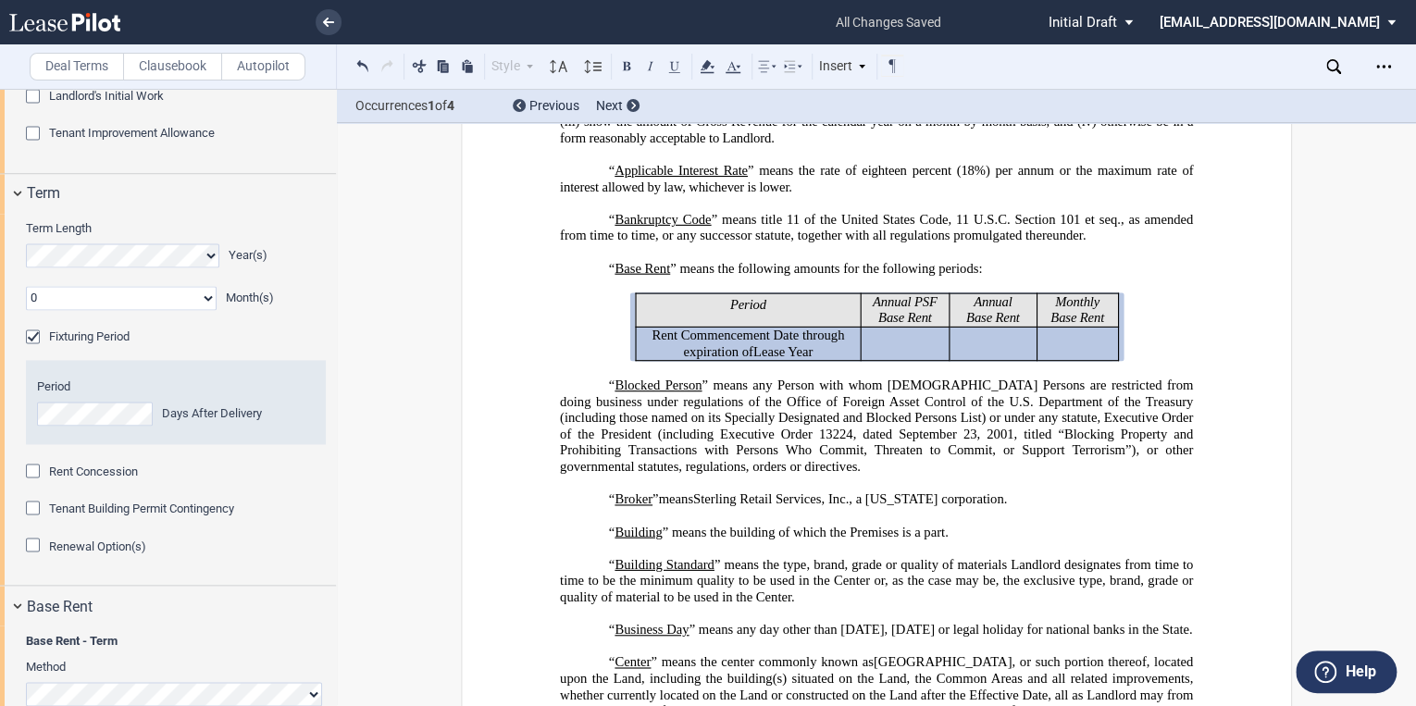
click at [33, 348] on div "Fixturing Period" at bounding box center [35, 338] width 19 height 19
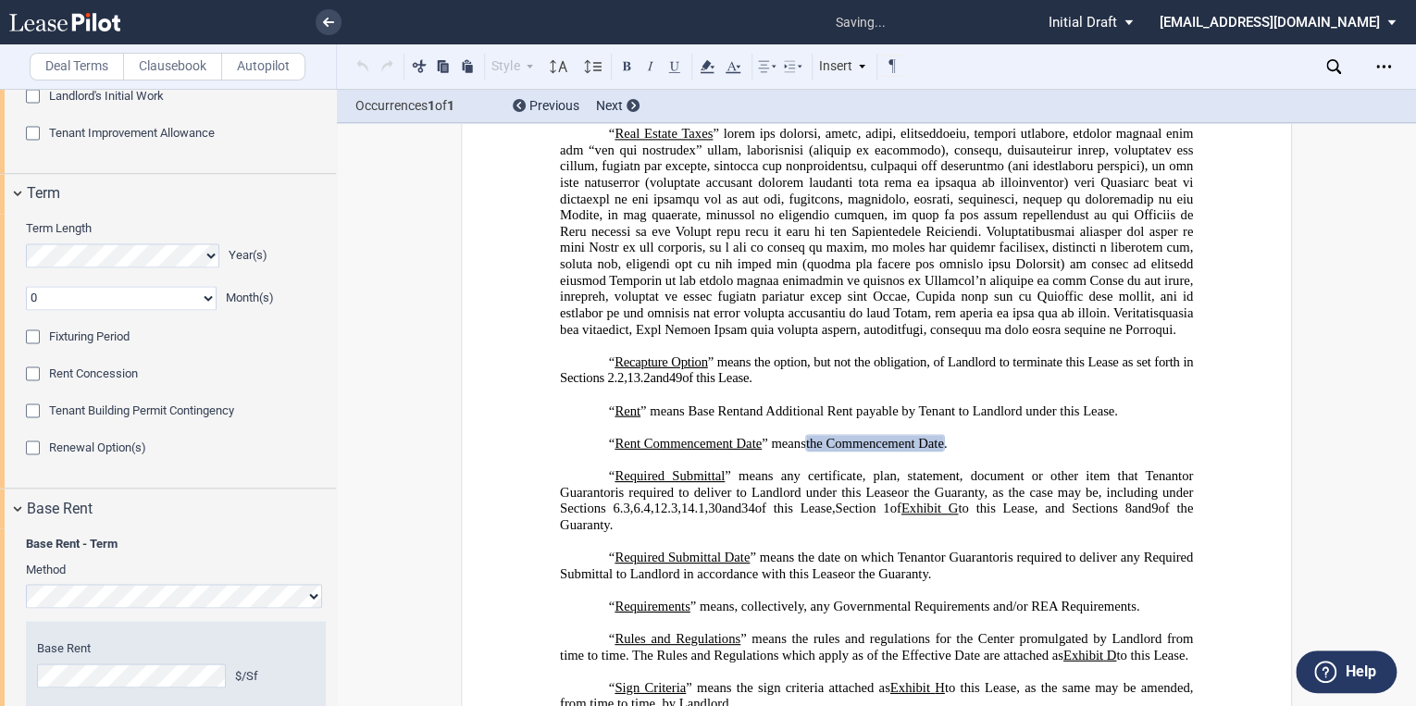
scroll to position [5226, 0]
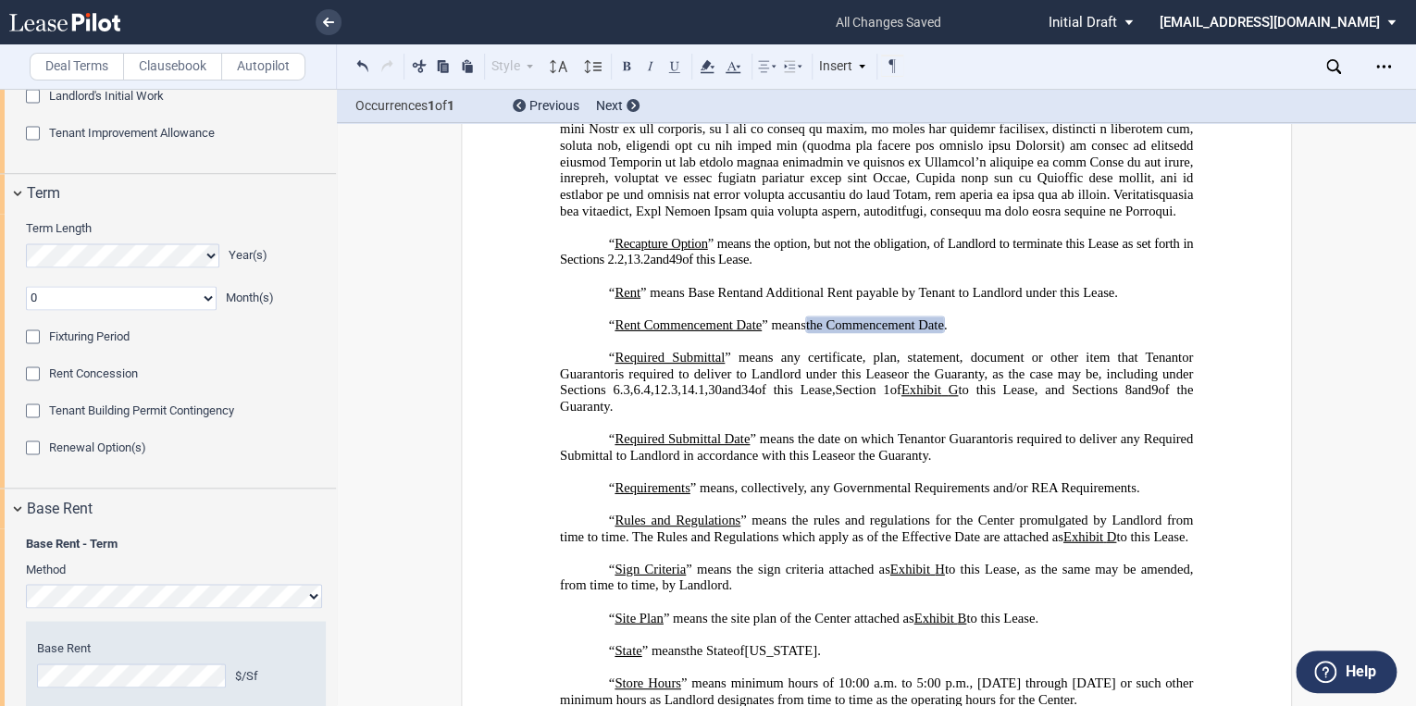
click at [37, 348] on div "Fixturing Period" at bounding box center [35, 338] width 19 height 19
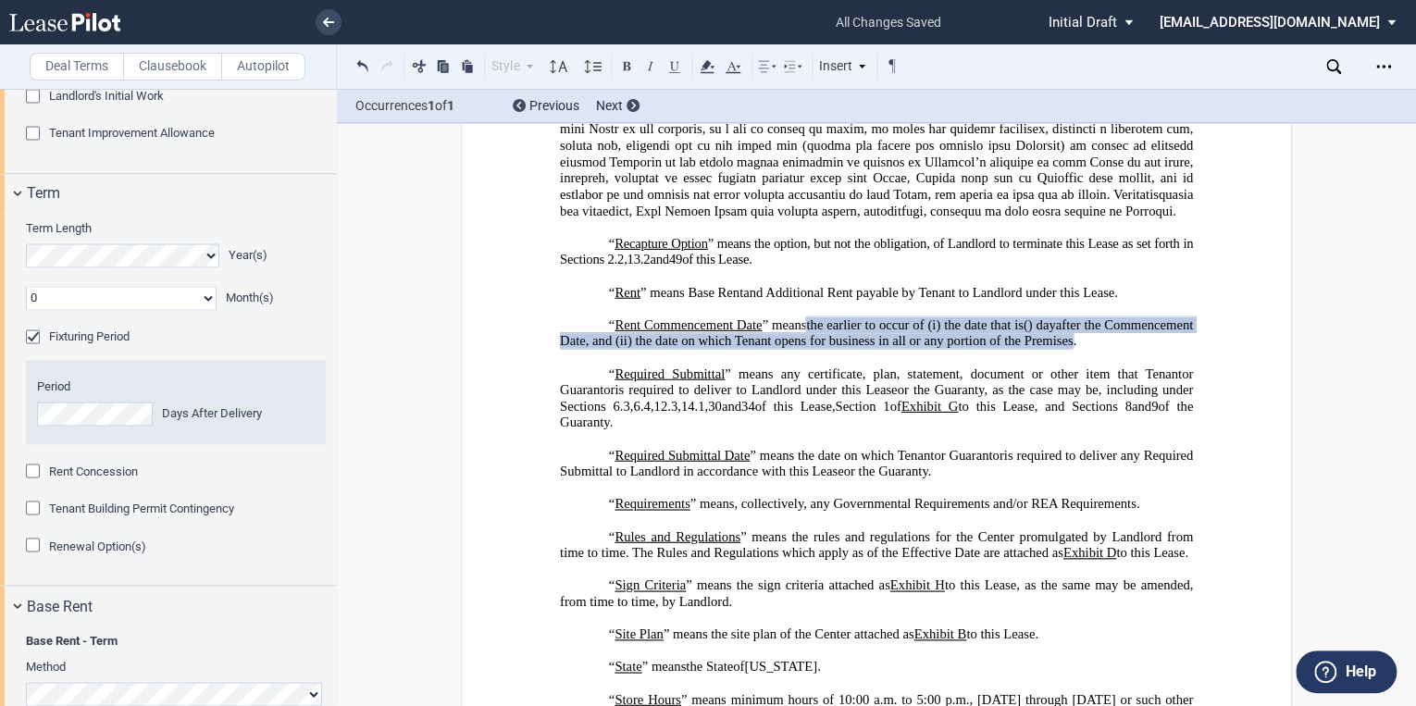
click at [177, 70] on label "Clausebook" at bounding box center [172, 67] width 99 height 28
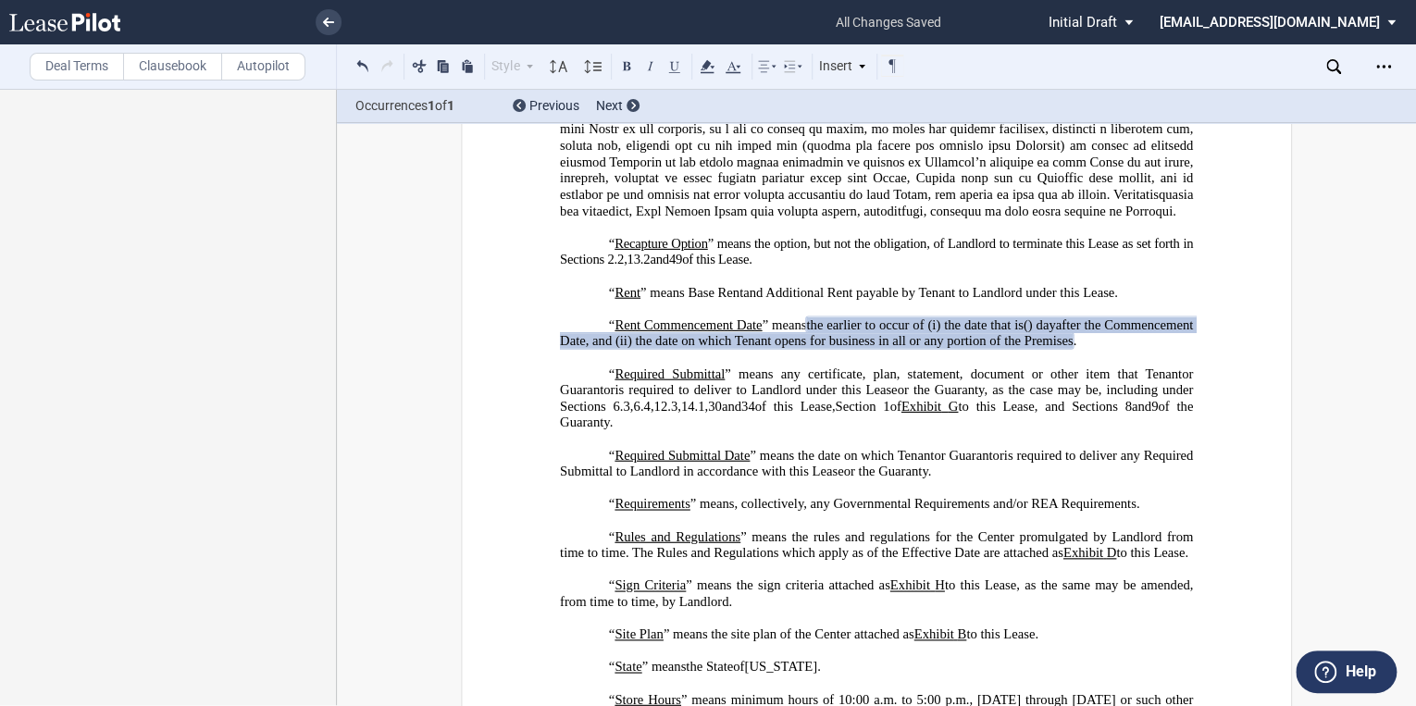
click at [70, 70] on label "Deal Terms" at bounding box center [77, 67] width 94 height 28
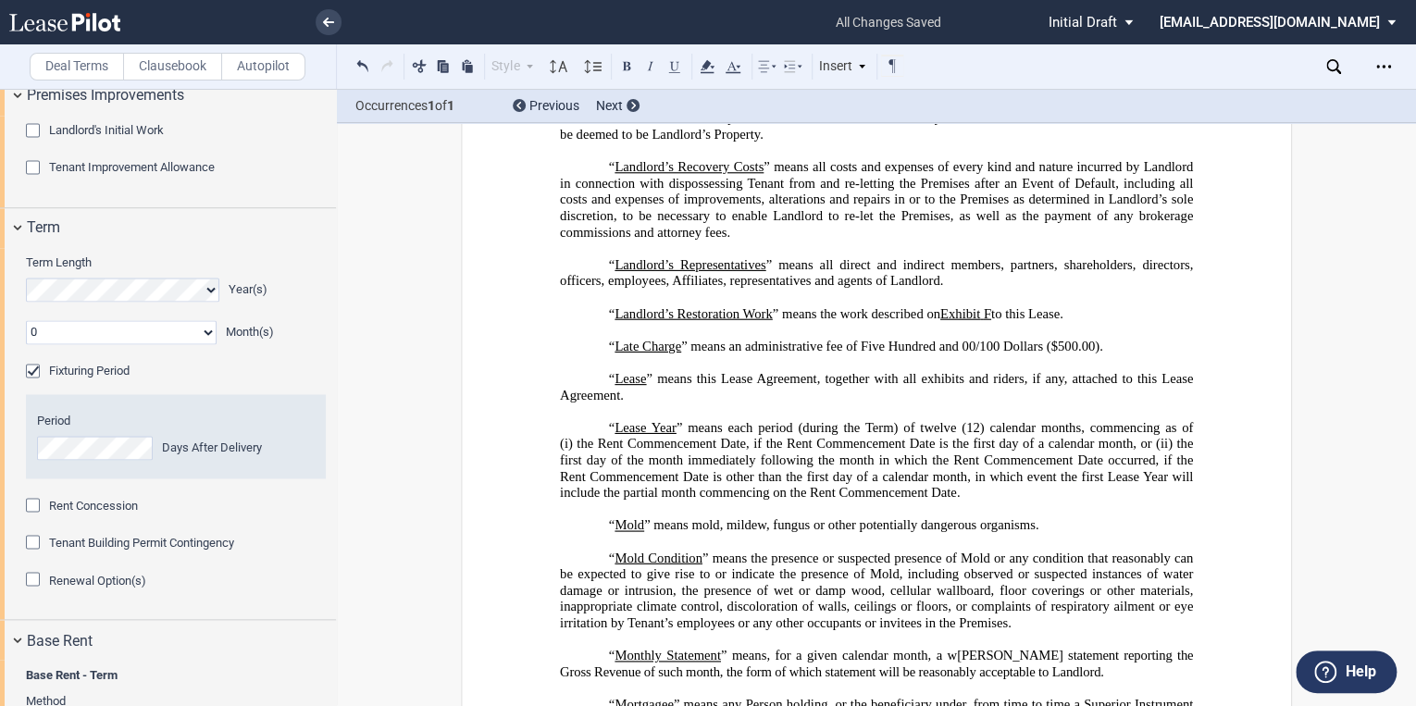
scroll to position [1323, 0]
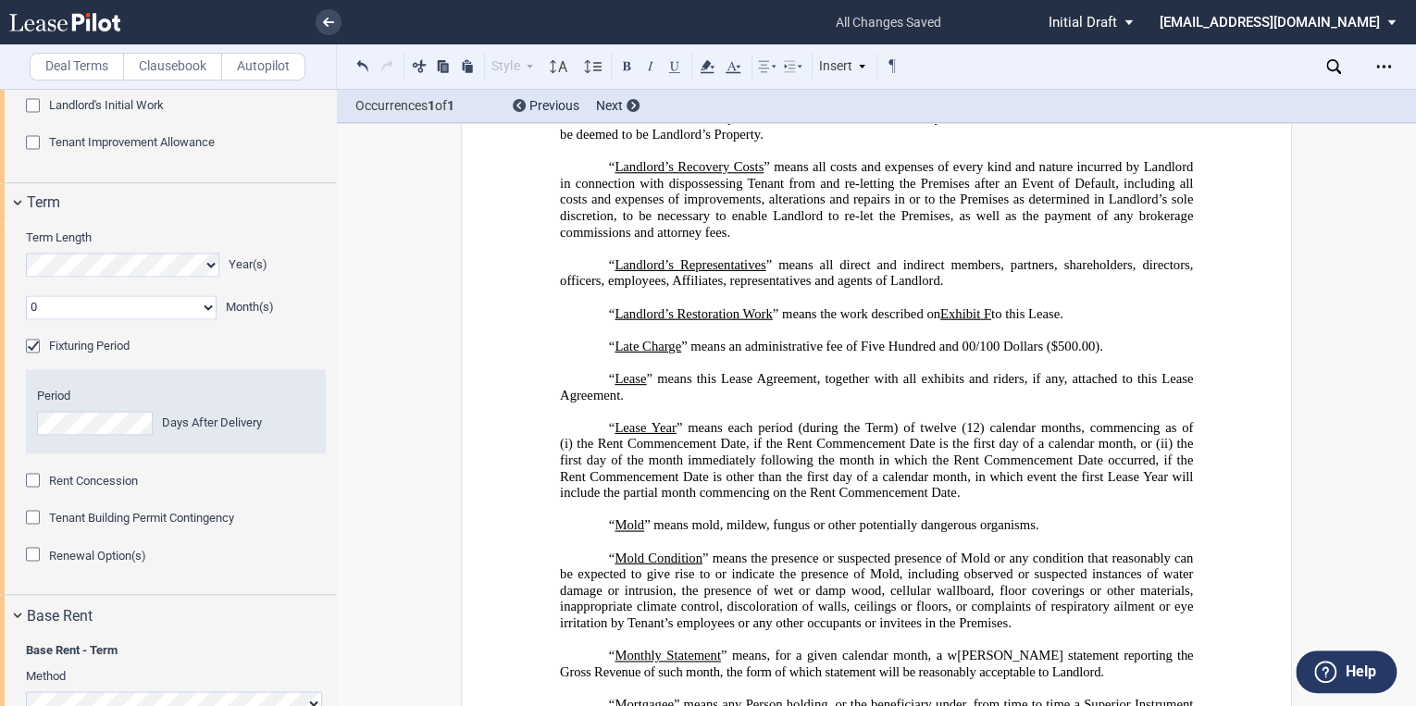
click at [34, 357] on div "Fixturing Period" at bounding box center [35, 348] width 19 height 19
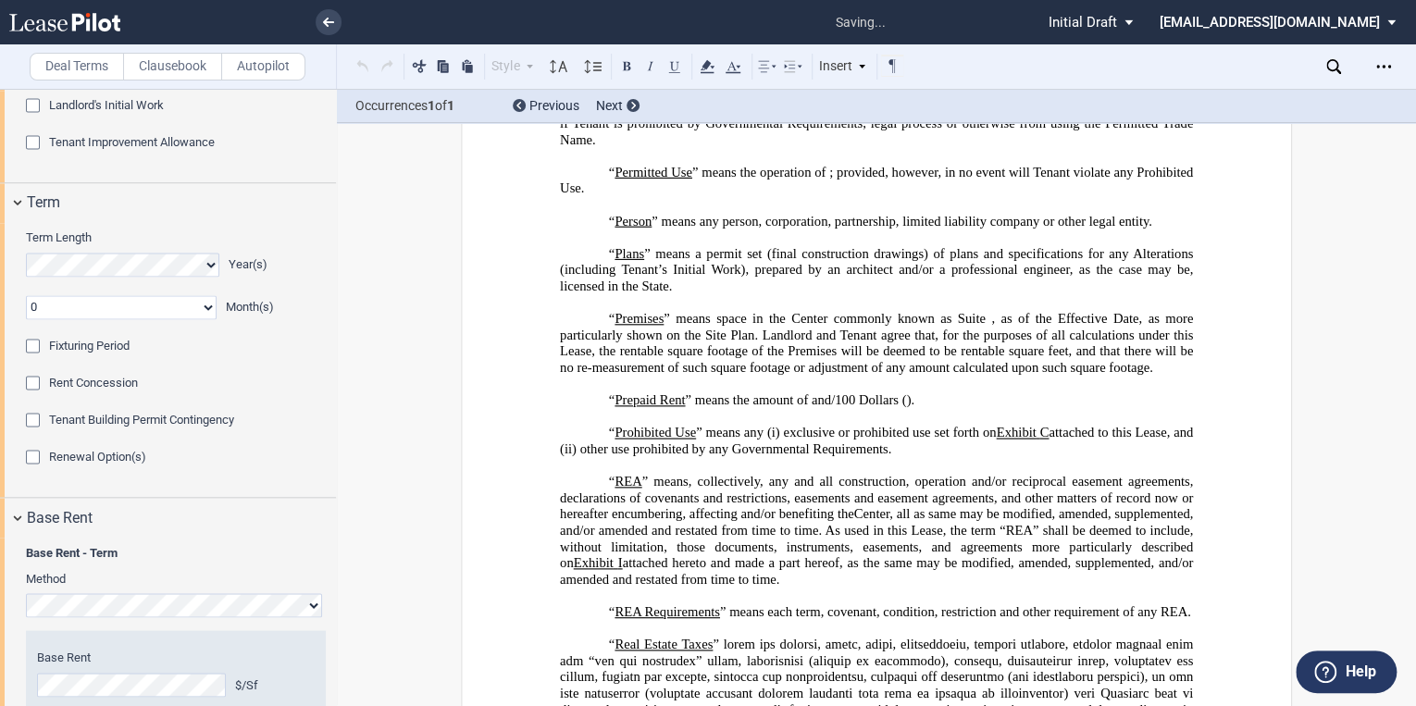
scroll to position [5226, 0]
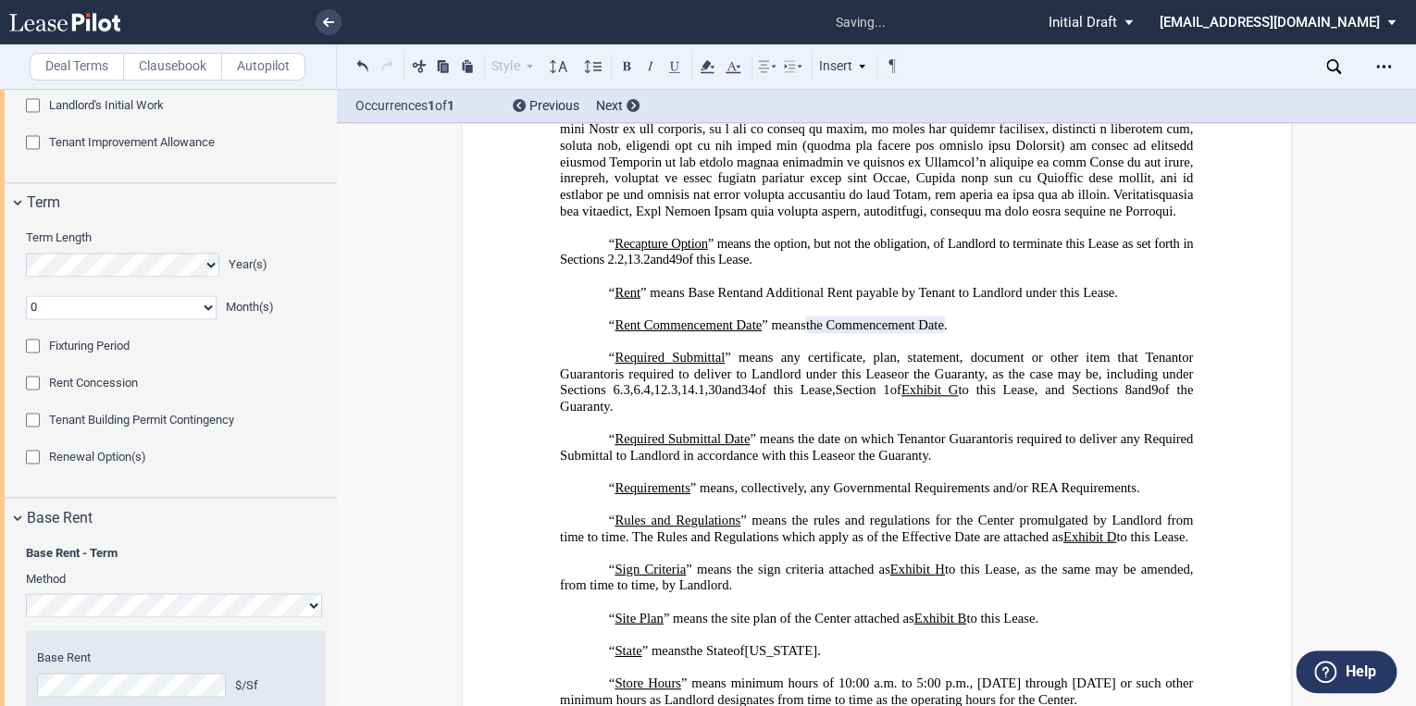
click at [808, 332] on span "the Commencement Date" at bounding box center [875, 324] width 138 height 16
click at [806, 332] on span "the Commencement Date" at bounding box center [875, 324] width 138 height 16
click at [825, 332] on span "the Commencement Date" at bounding box center [875, 324] width 138 height 16
click at [825, 332] on span "the 240th day following the Commencement Date" at bounding box center [941, 324] width 271 height 16
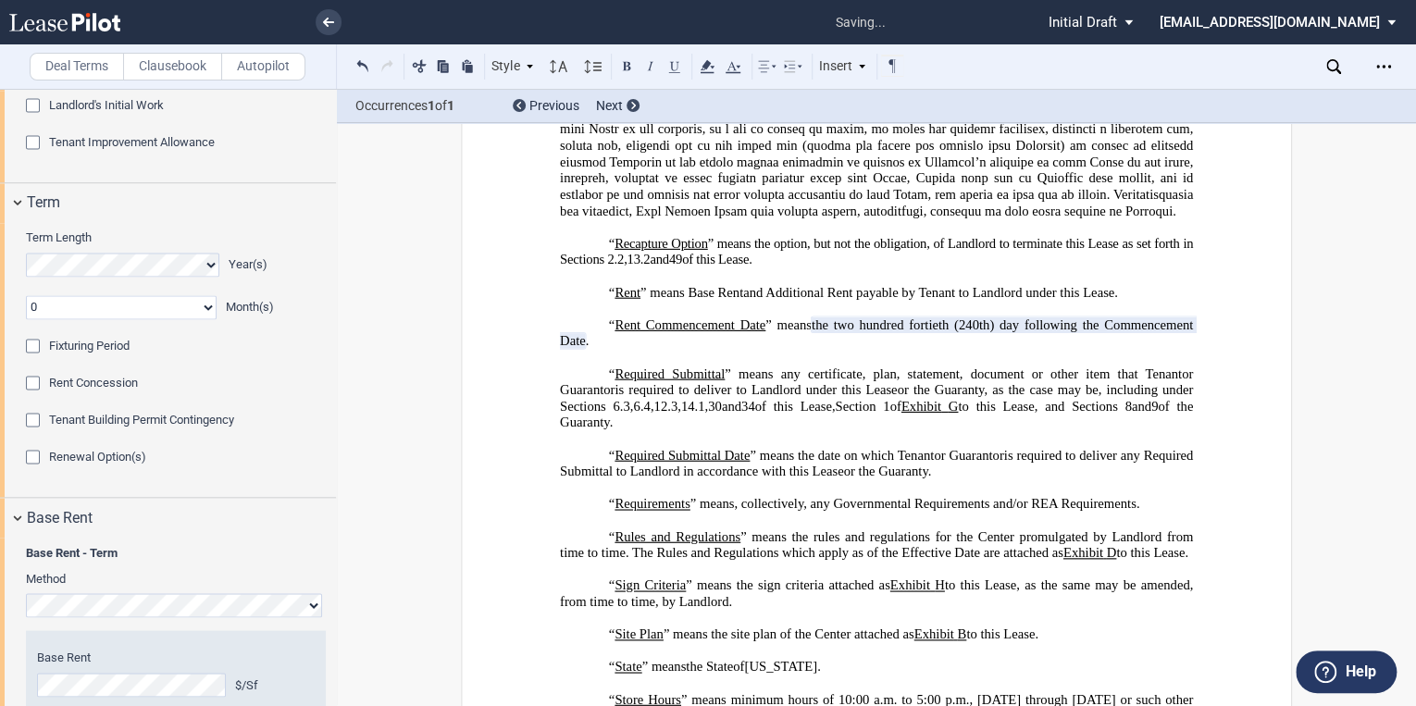
click at [933, 365] on p "﻿" at bounding box center [876, 357] width 633 height 17
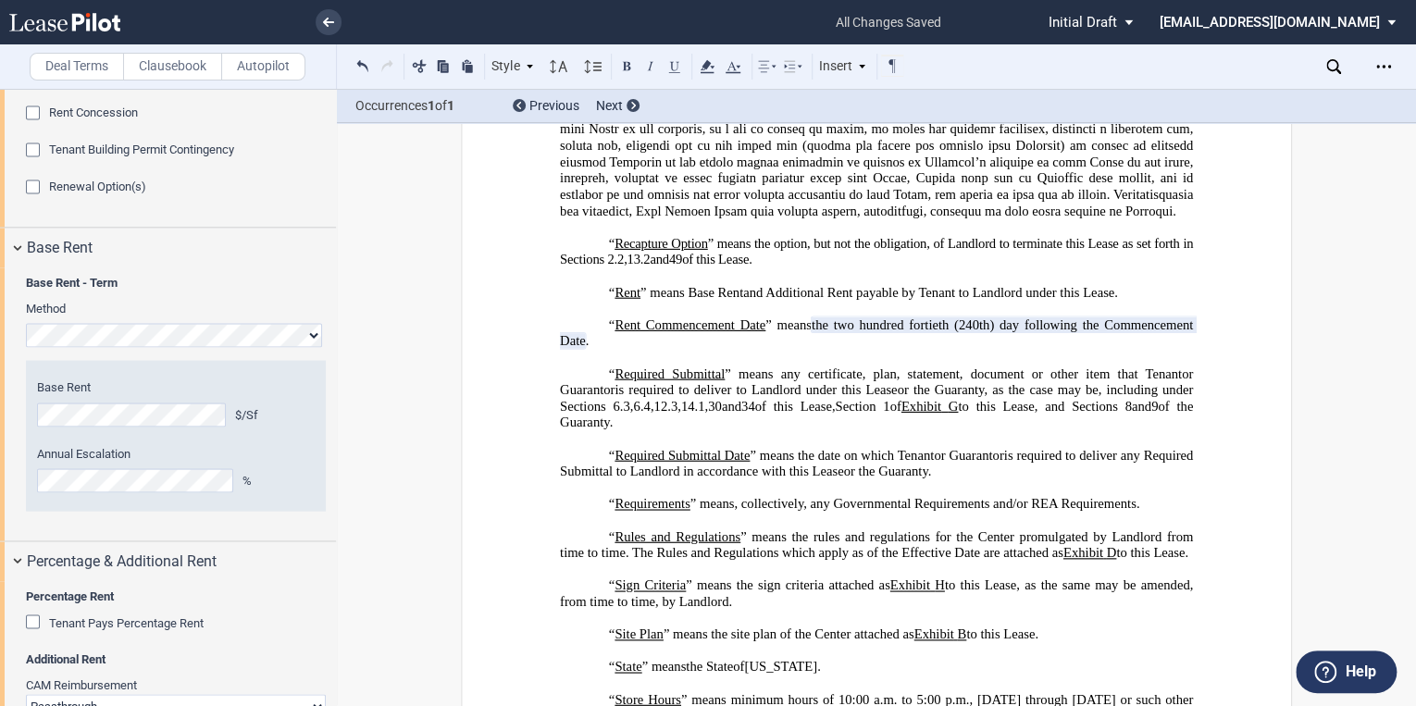
scroll to position [1619, 0]
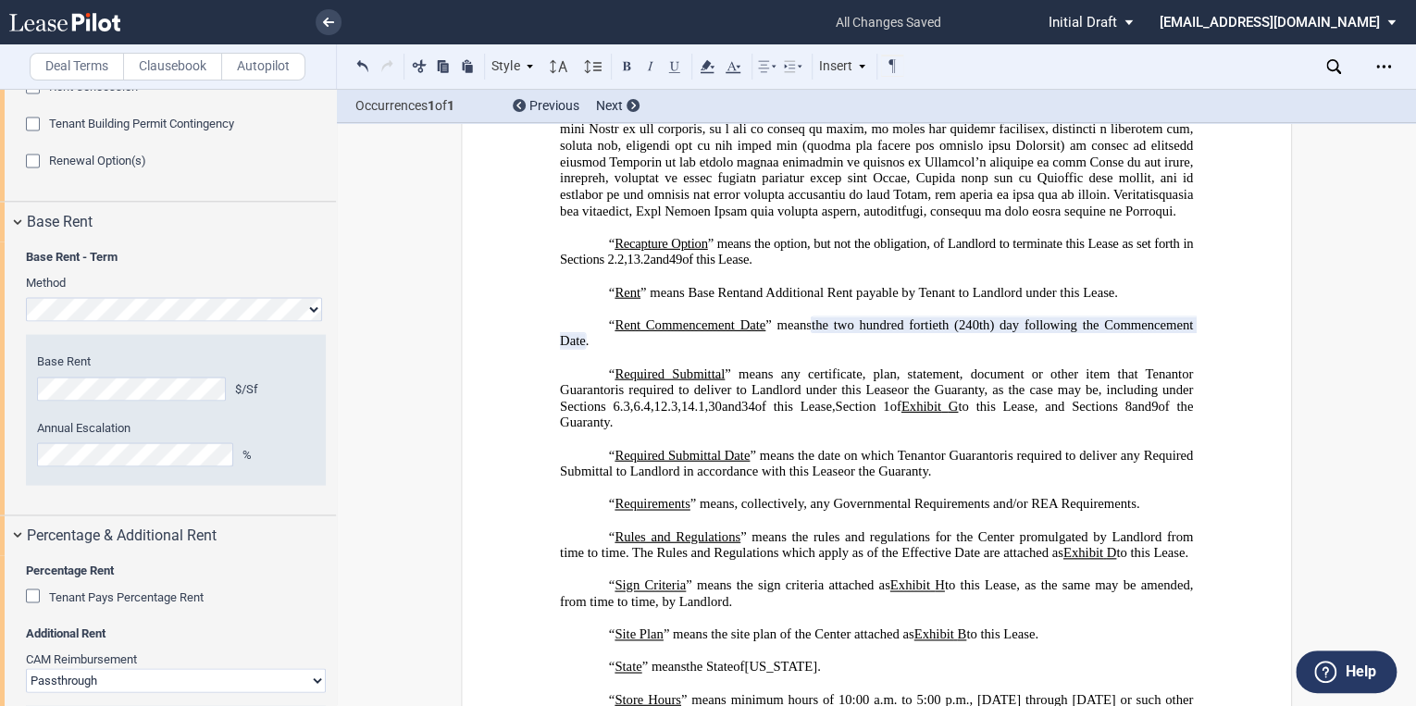
click at [104, 466] on editor-control "Annual Escalation %" at bounding box center [176, 442] width 278 height 47
click at [111, 466] on editor-control "Annual Escalation %" at bounding box center [176, 442] width 278 height 47
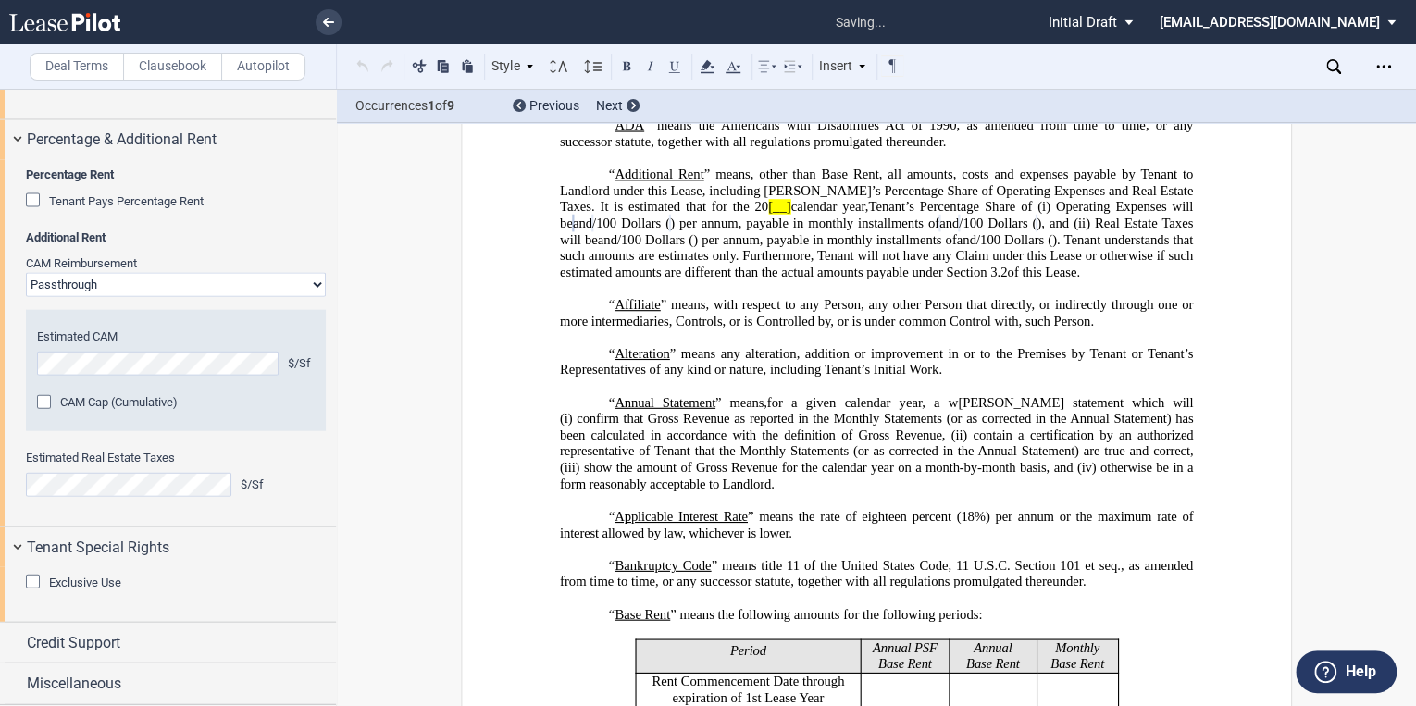
scroll to position [151, 0]
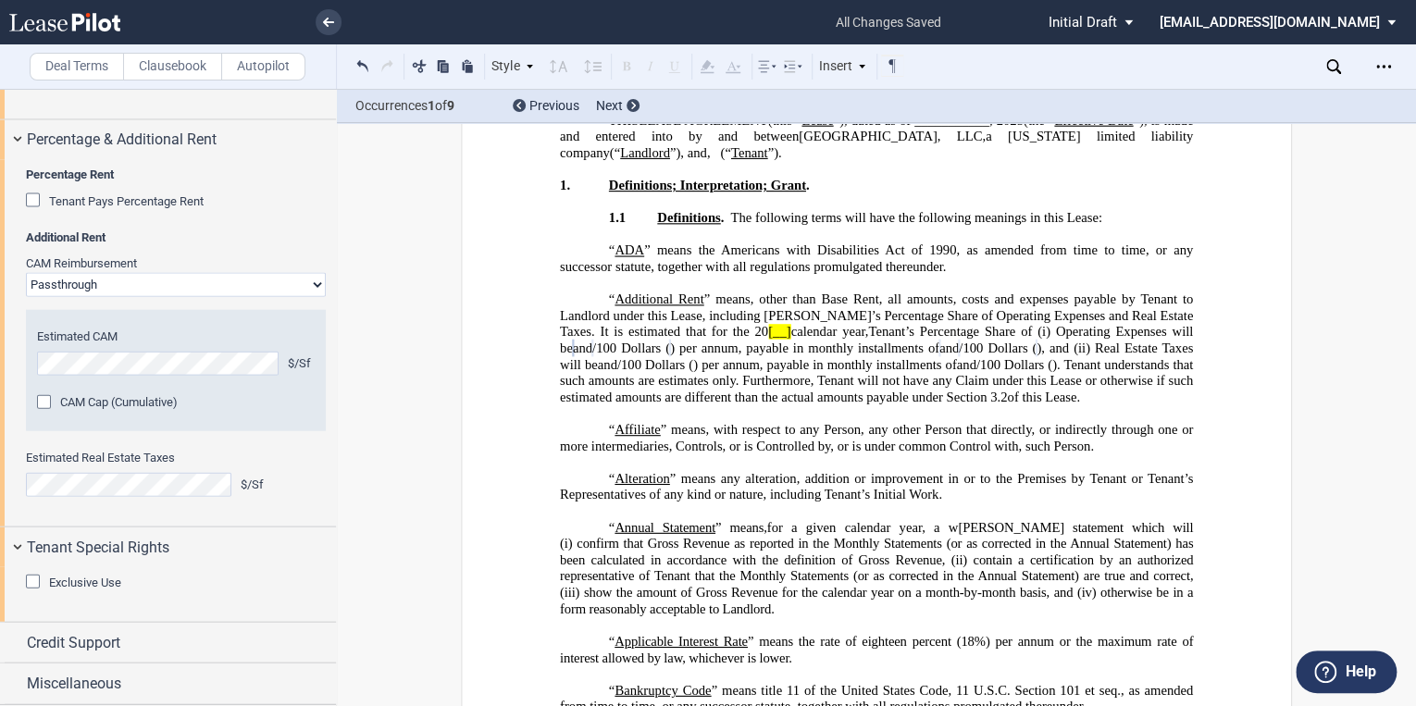
click at [2, 420] on div "Percentage Rent Tenant Pays Percentage Rent Percentage Rent Factor % Type of Br…" at bounding box center [168, 343] width 336 height 366
drag, startPoint x: 699, startPoint y: 328, endPoint x: 720, endPoint y: 333, distance: 22.0
click at [768, 330] on span "[__]" at bounding box center [779, 332] width 22 height 16
